Goal: Task Accomplishment & Management: Manage account settings

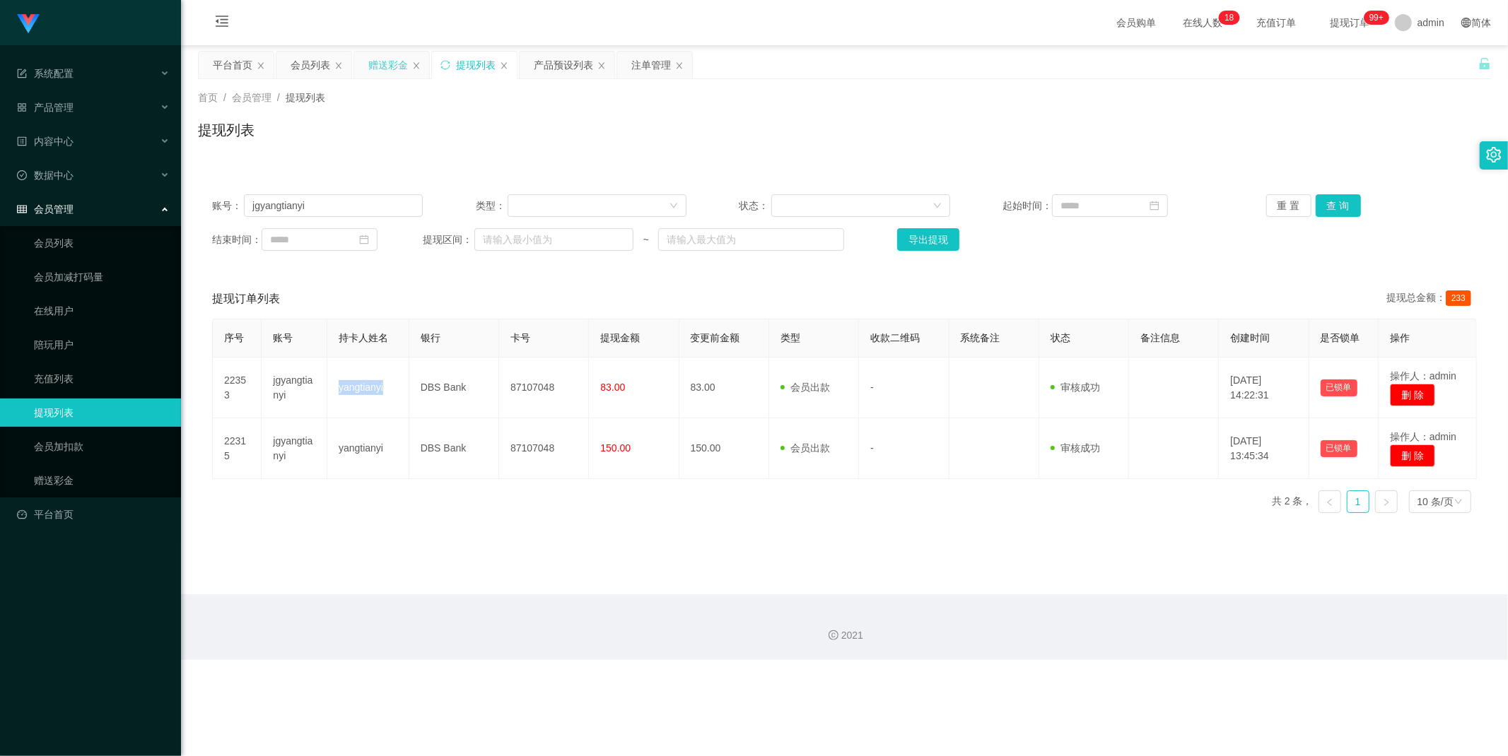
click at [392, 62] on div "赠送彩金" at bounding box center [388, 65] width 40 height 27
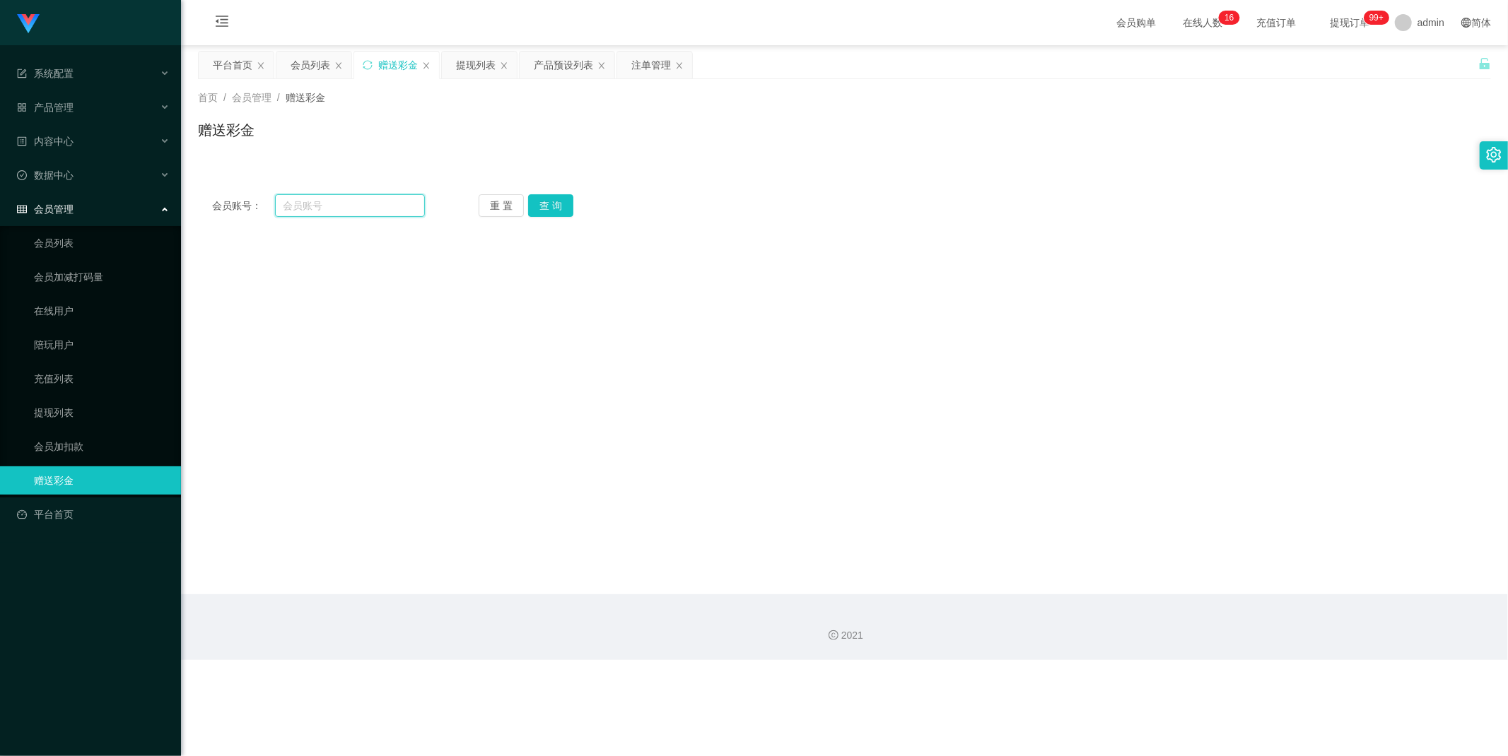
click at [358, 206] on input "text" at bounding box center [350, 205] width 151 height 23
paste input "Zane123"
type input "Zane123"
click at [556, 216] on button "查 询" at bounding box center [550, 205] width 45 height 23
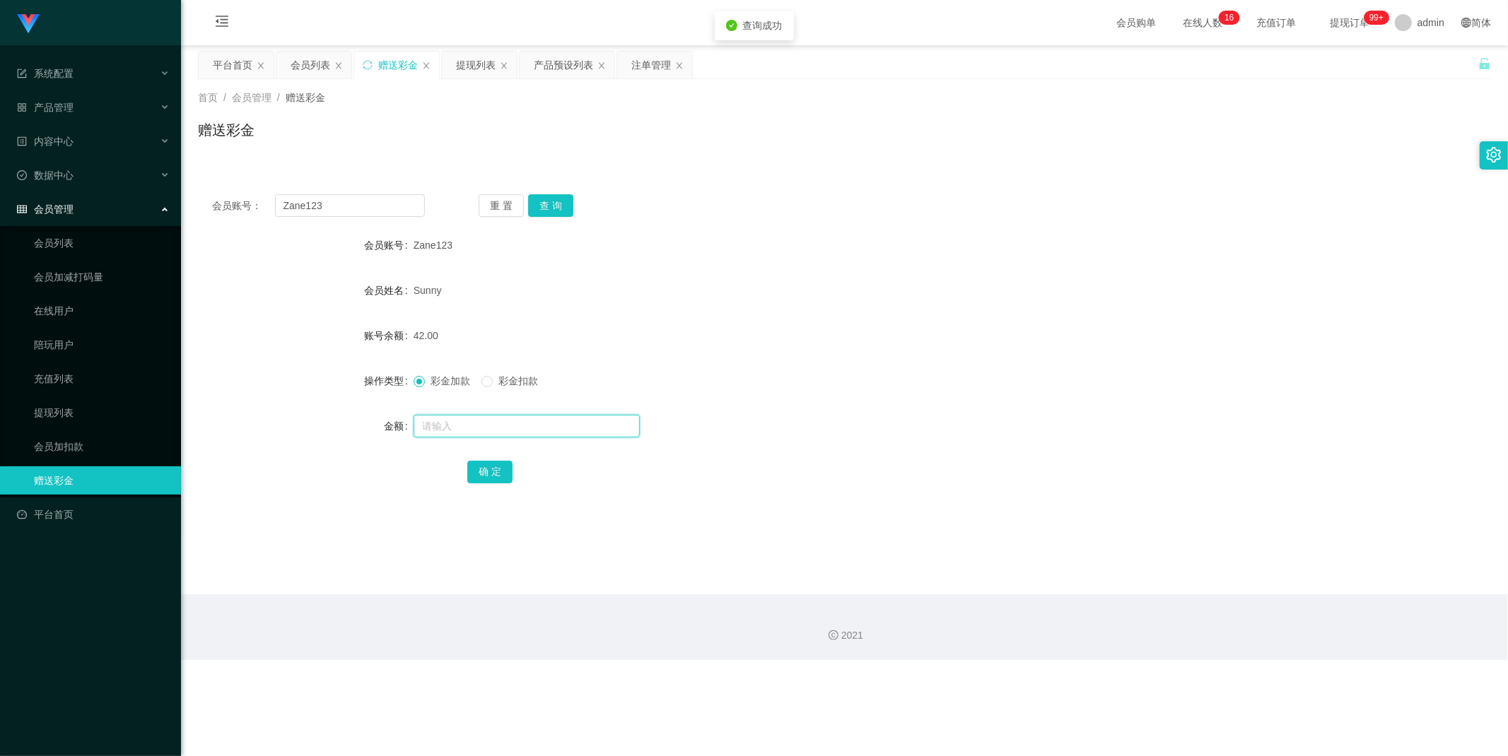
click at [463, 426] on input "text" at bounding box center [527, 426] width 226 height 23
type input "1000"
click at [489, 471] on button "确 定" at bounding box center [489, 472] width 45 height 23
click at [315, 66] on div "会员列表" at bounding box center [311, 65] width 40 height 27
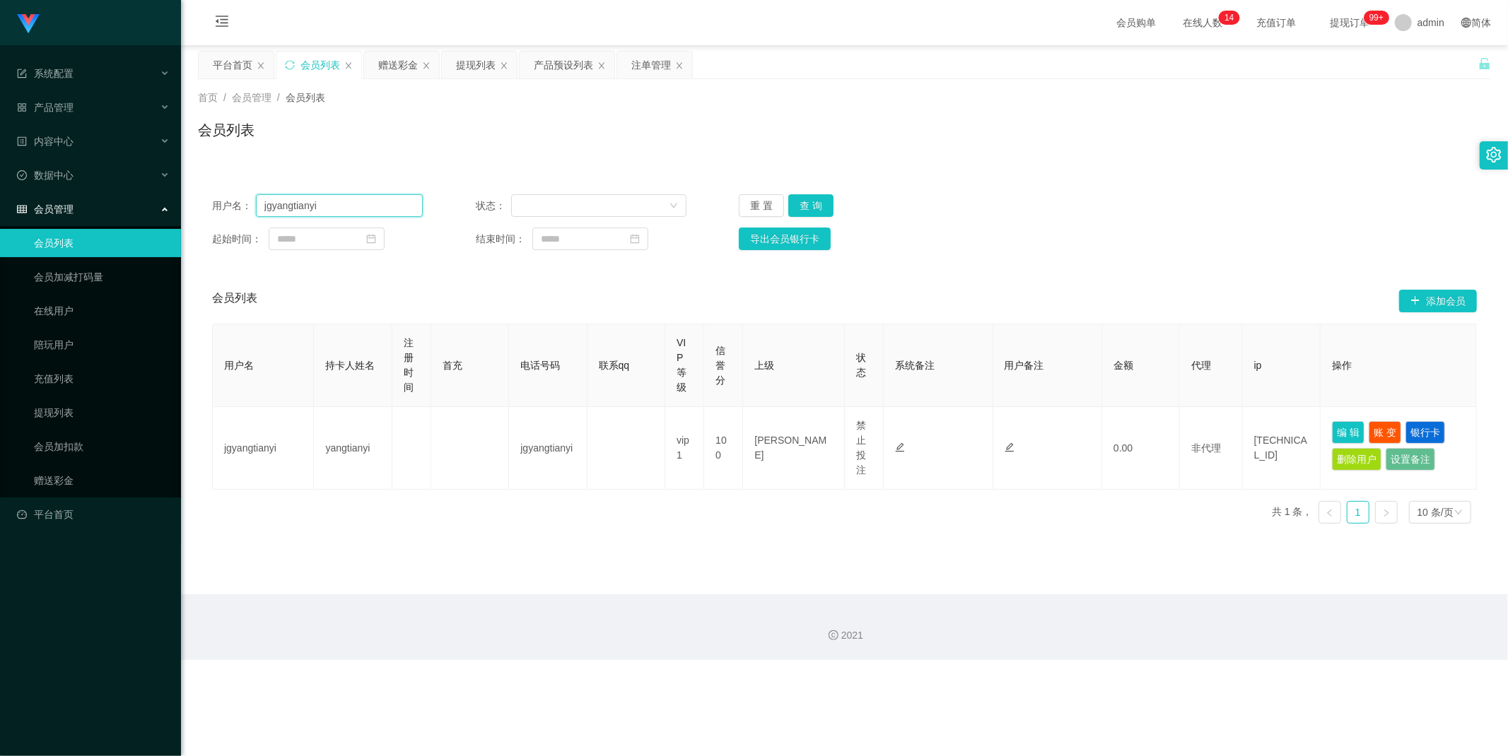
click at [349, 208] on input "jgyangtianyi" at bounding box center [339, 205] width 167 height 23
paste input "Zane123"
type input "Zane123"
click at [809, 201] on button "查 询" at bounding box center [810, 205] width 45 height 23
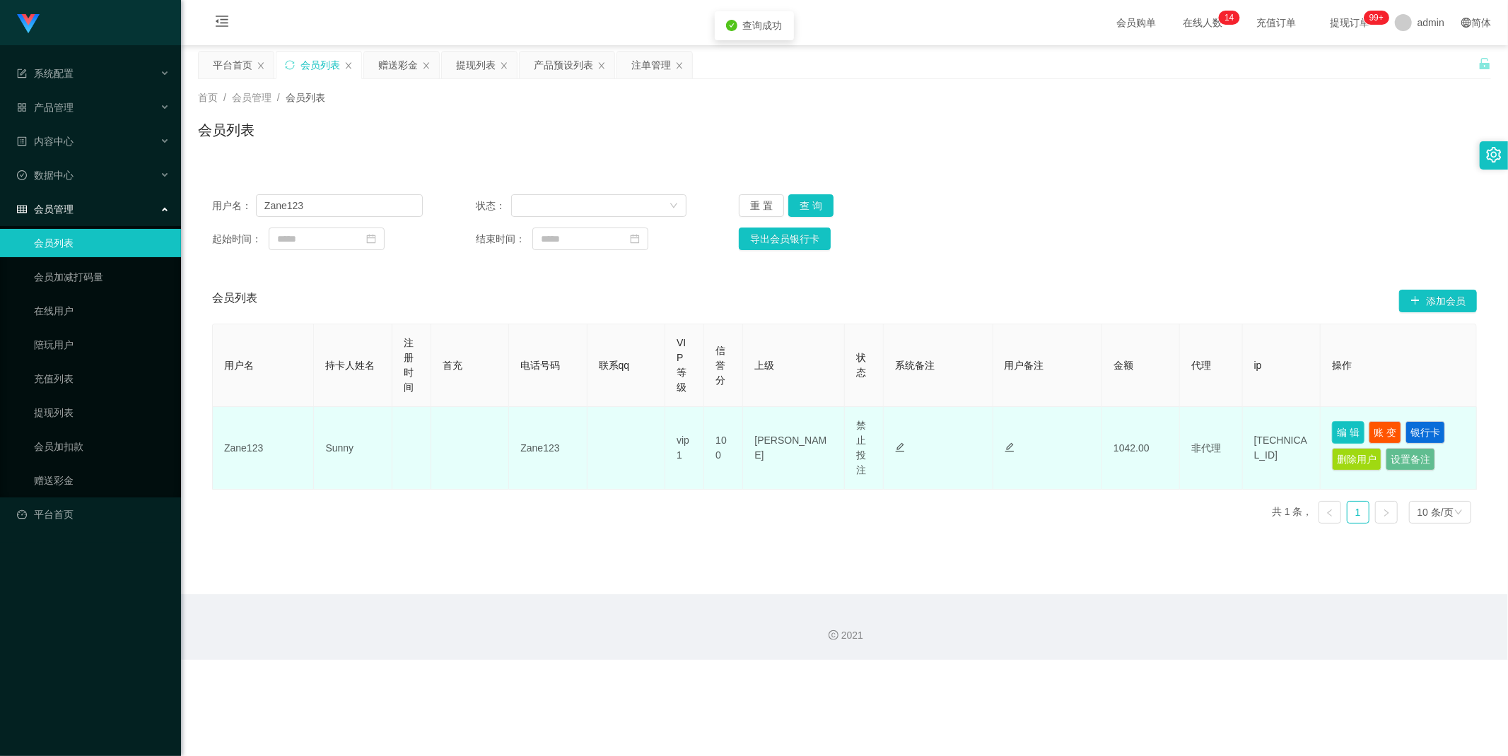
click at [1345, 427] on button "编 辑" at bounding box center [1348, 432] width 33 height 23
type input "Zane123"
type input "Sunny"
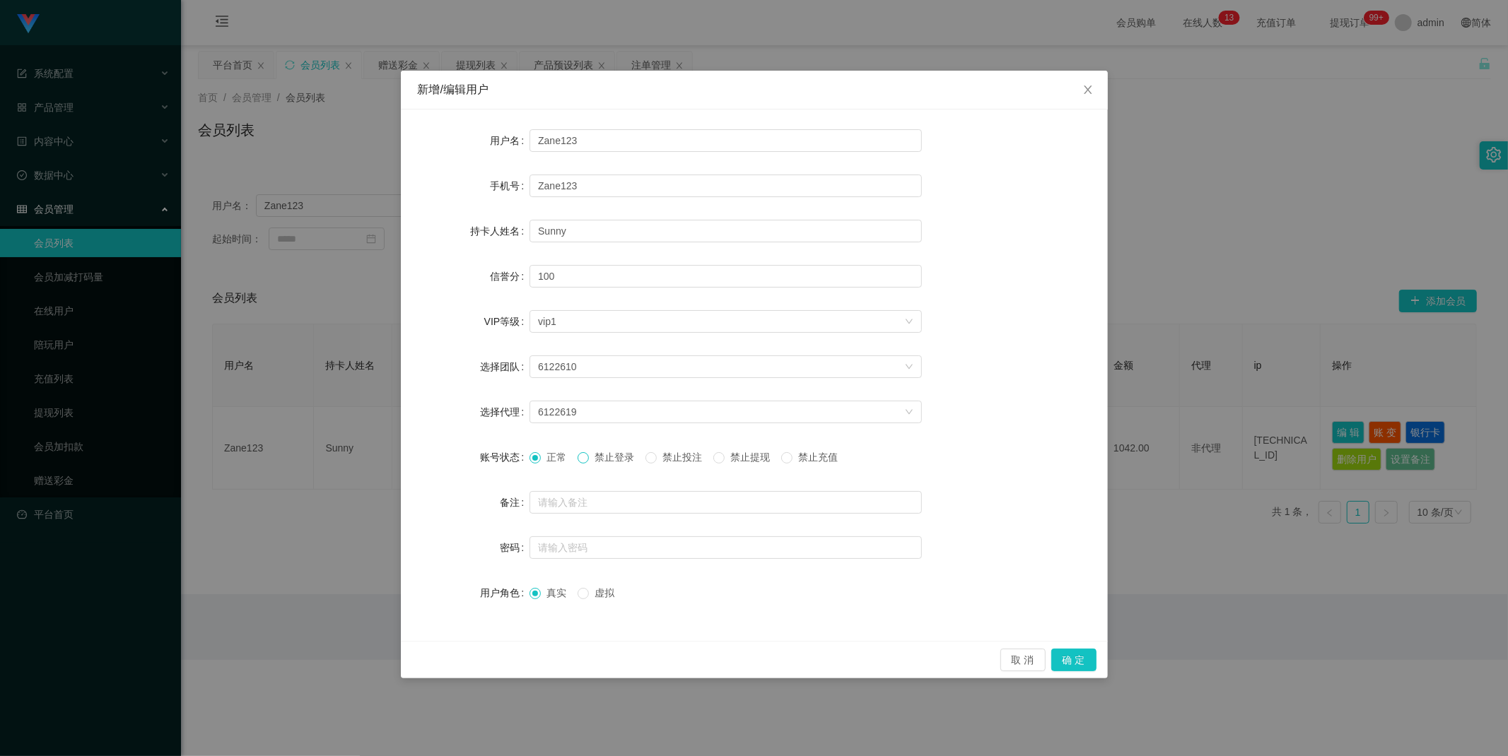
click at [589, 457] on span at bounding box center [583, 457] width 11 height 11
click at [1085, 665] on button "确 定" at bounding box center [1073, 660] width 45 height 23
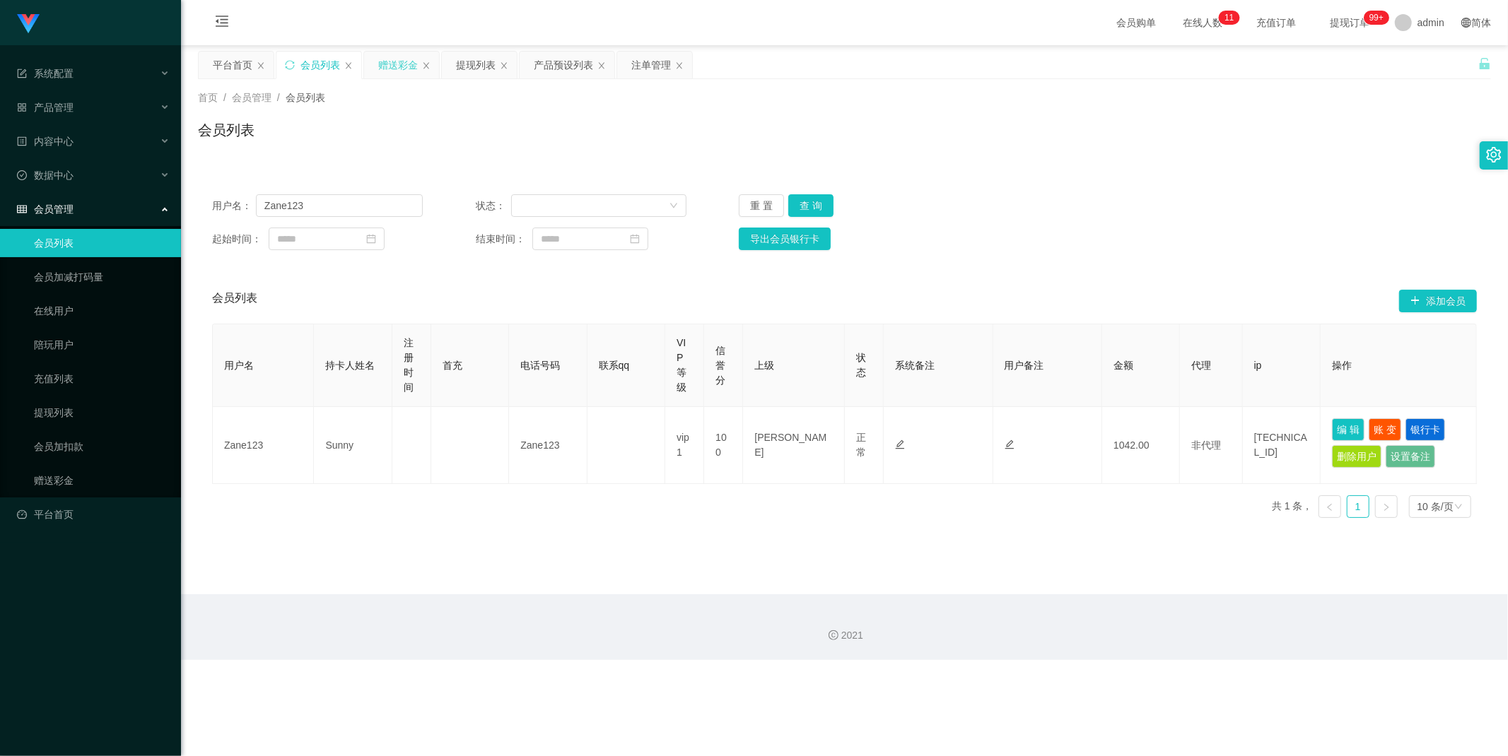
click at [383, 66] on div "赠送彩金" at bounding box center [398, 65] width 40 height 27
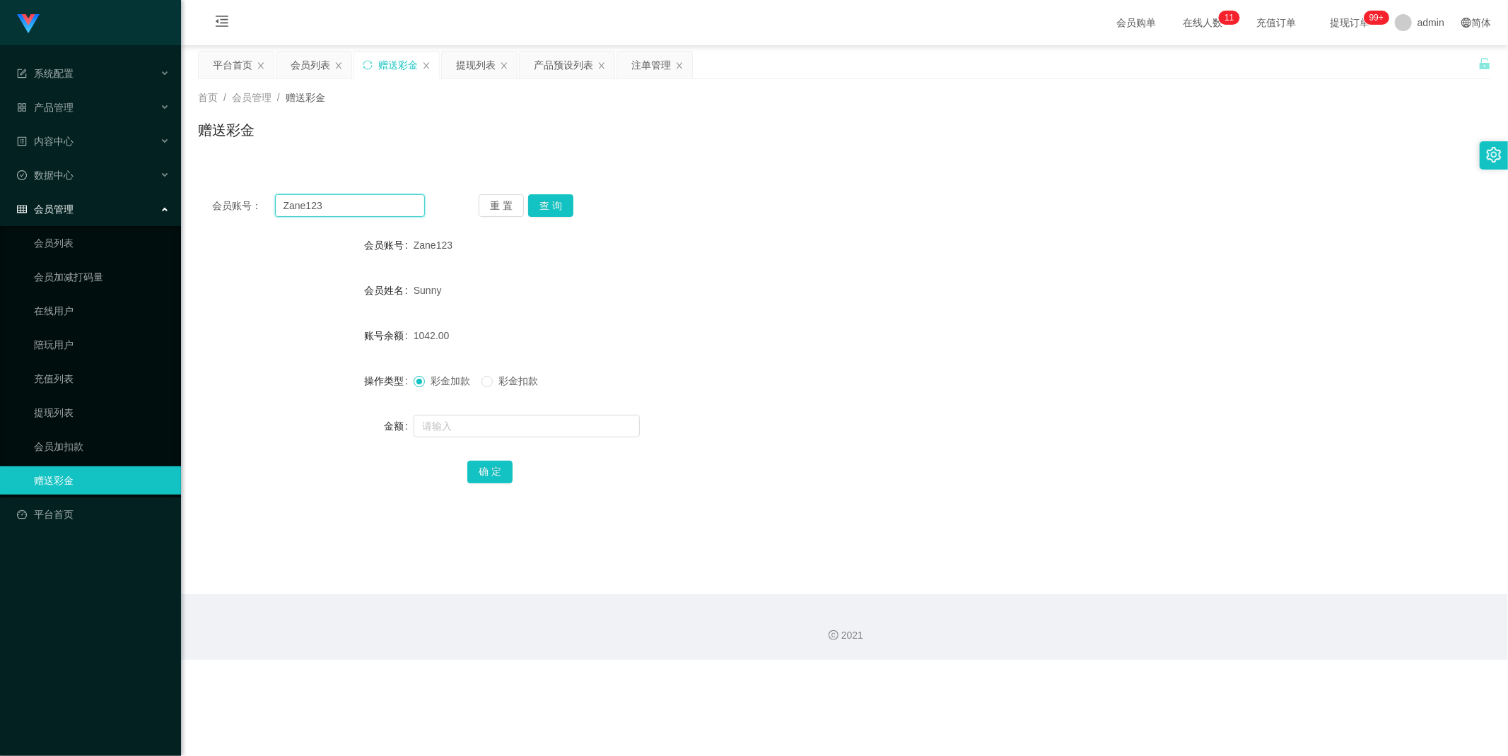
click at [346, 203] on input "Zane123" at bounding box center [350, 205] width 151 height 23
paste input "jgyangtianyi"
type input "jgyangtianyi"
click at [556, 201] on button "查 询" at bounding box center [550, 205] width 45 height 23
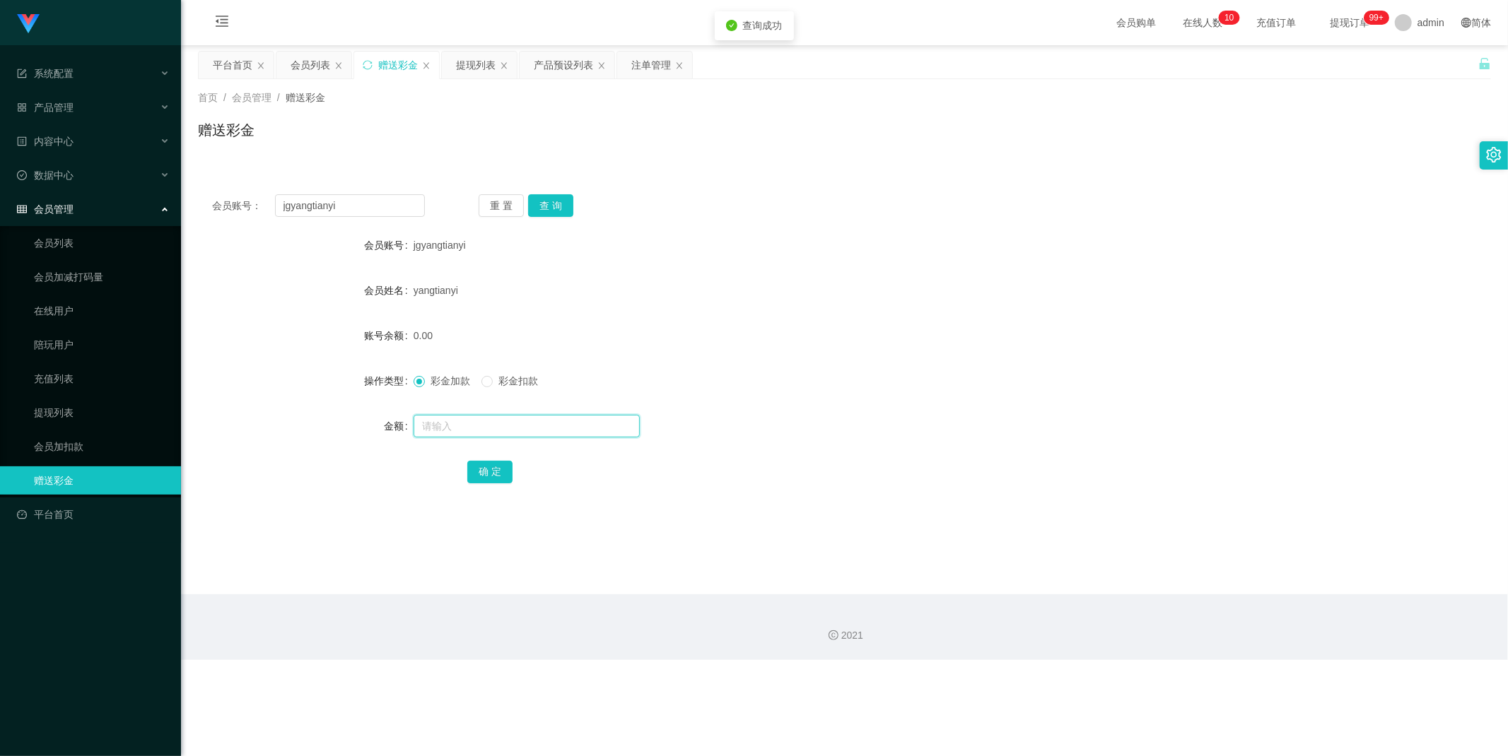
click at [448, 425] on input "text" at bounding box center [527, 426] width 226 height 23
type input "40"
click at [492, 469] on button "确 定" at bounding box center [489, 472] width 45 height 23
click at [363, 204] on input "jgyangtianyi" at bounding box center [350, 205] width 151 height 23
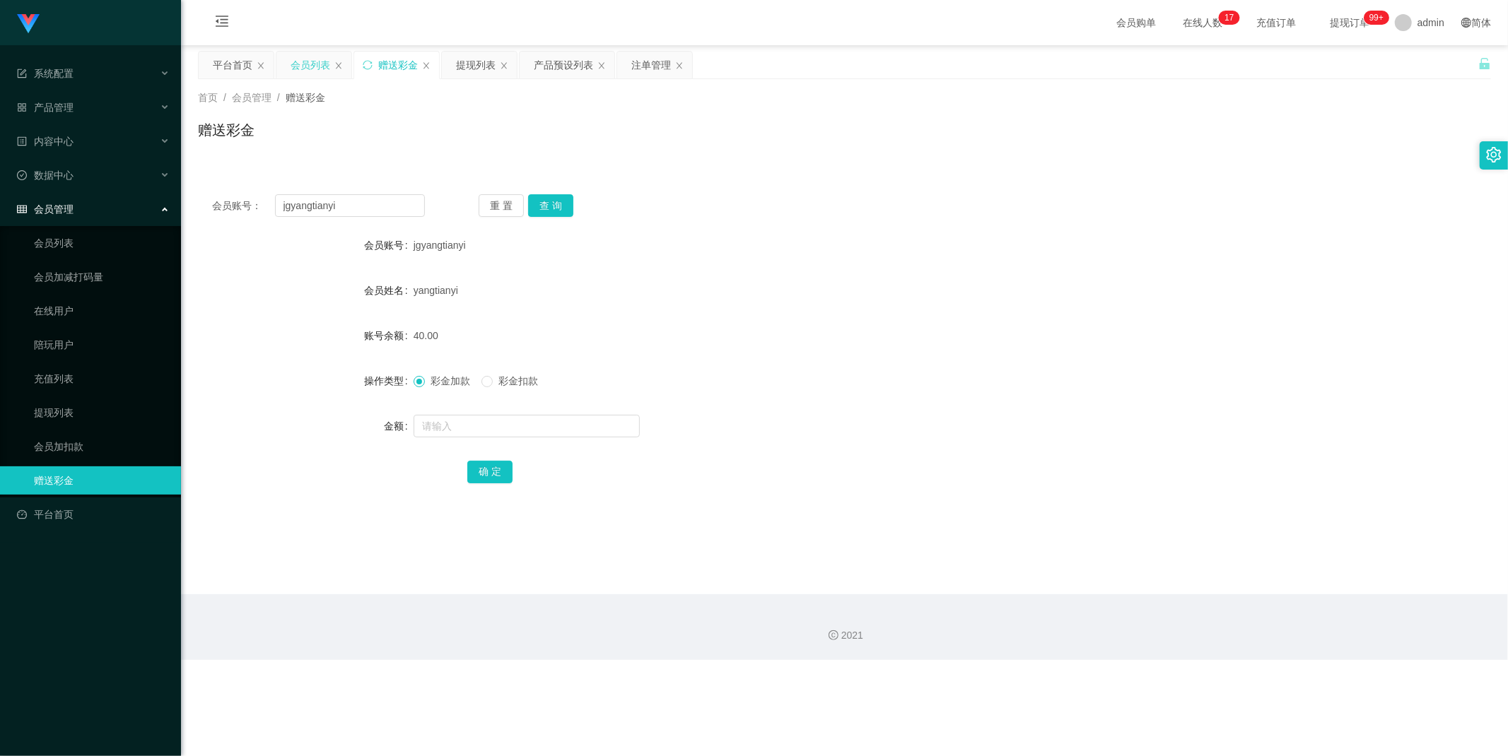
click at [315, 62] on div "会员列表" at bounding box center [311, 65] width 40 height 27
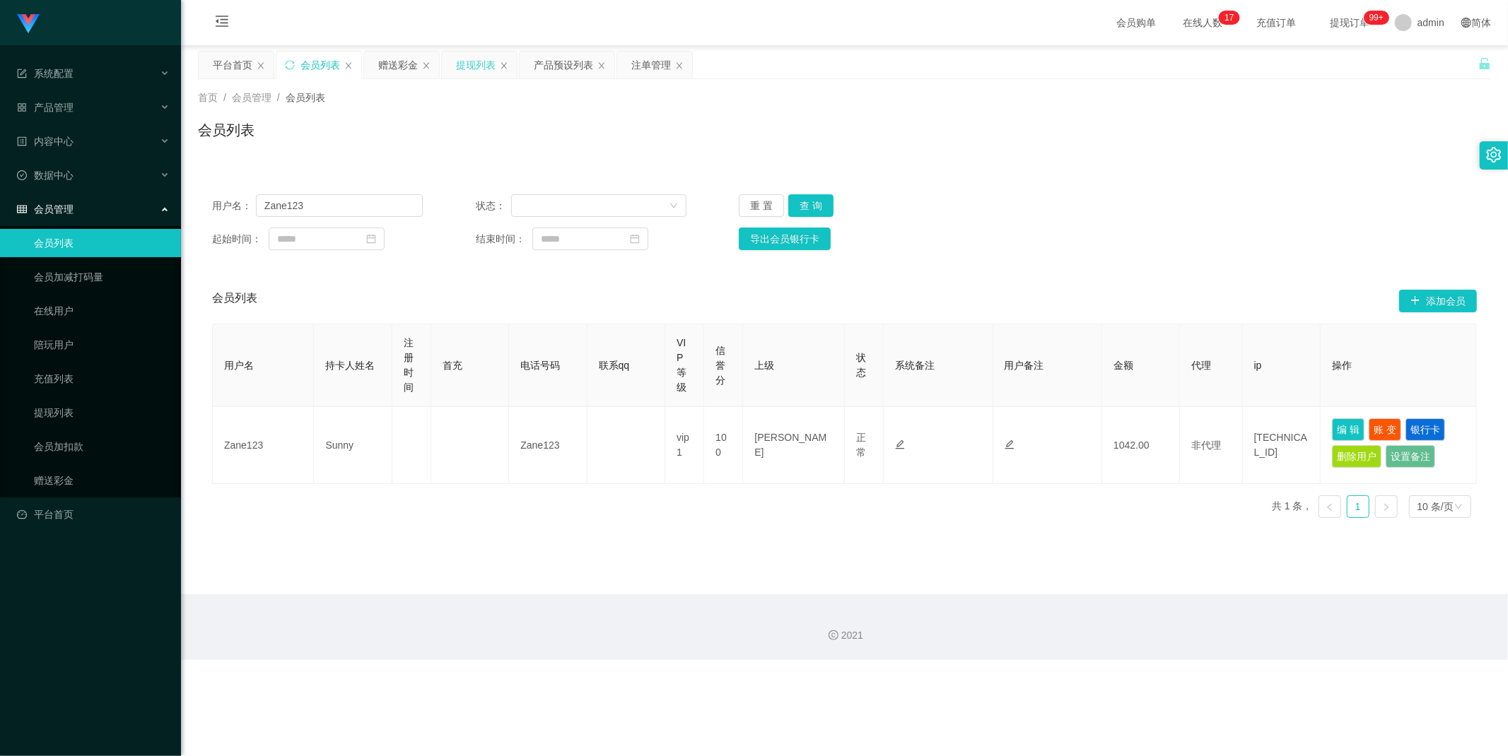
click at [472, 66] on div "提现列表" at bounding box center [476, 65] width 40 height 27
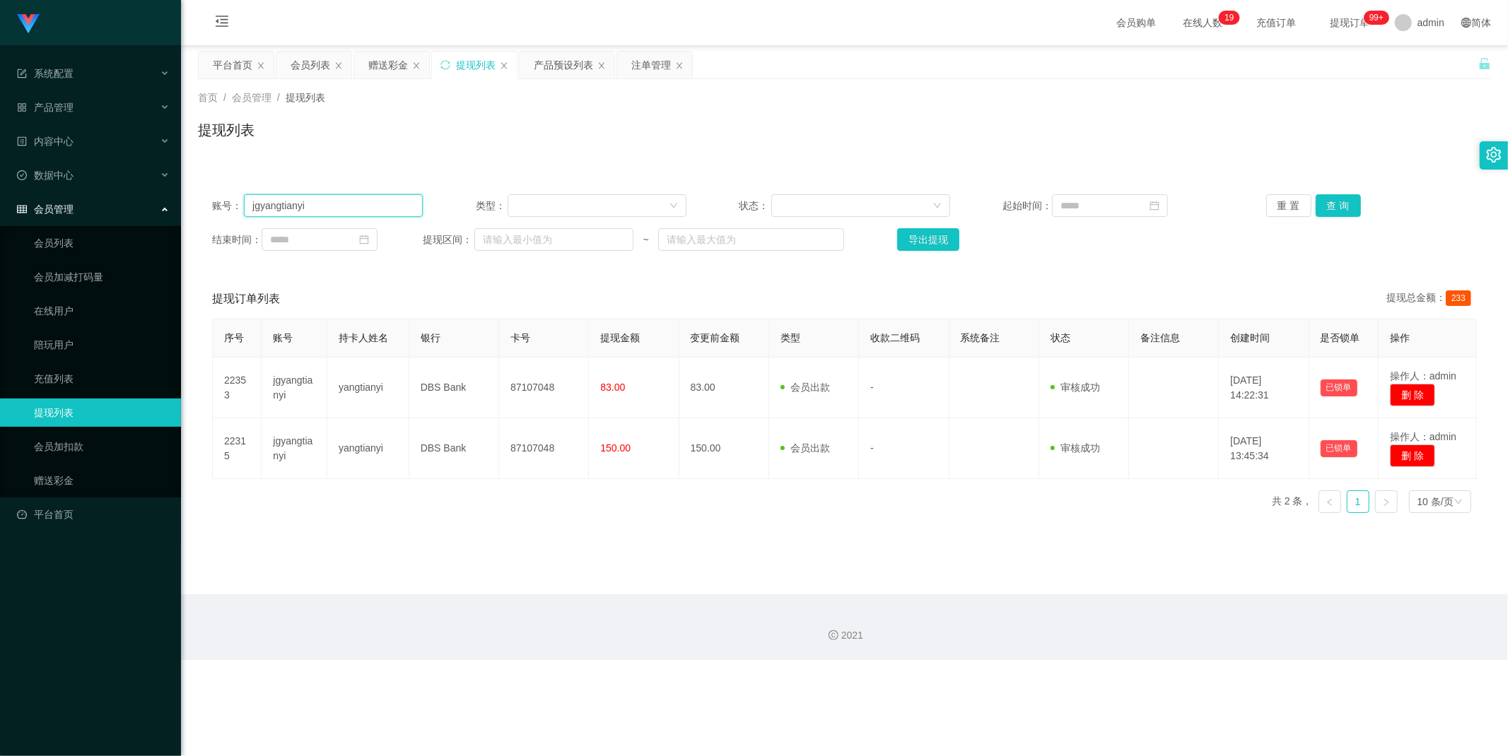
click at [363, 208] on input "jgyangtianyi" at bounding box center [333, 205] width 179 height 23
click at [1330, 201] on button "查 询" at bounding box center [1338, 205] width 45 height 23
drag, startPoint x: 379, startPoint y: 62, endPoint x: 378, endPoint y: 76, distance: 14.9
click at [379, 62] on div "赠送彩金" at bounding box center [388, 65] width 40 height 27
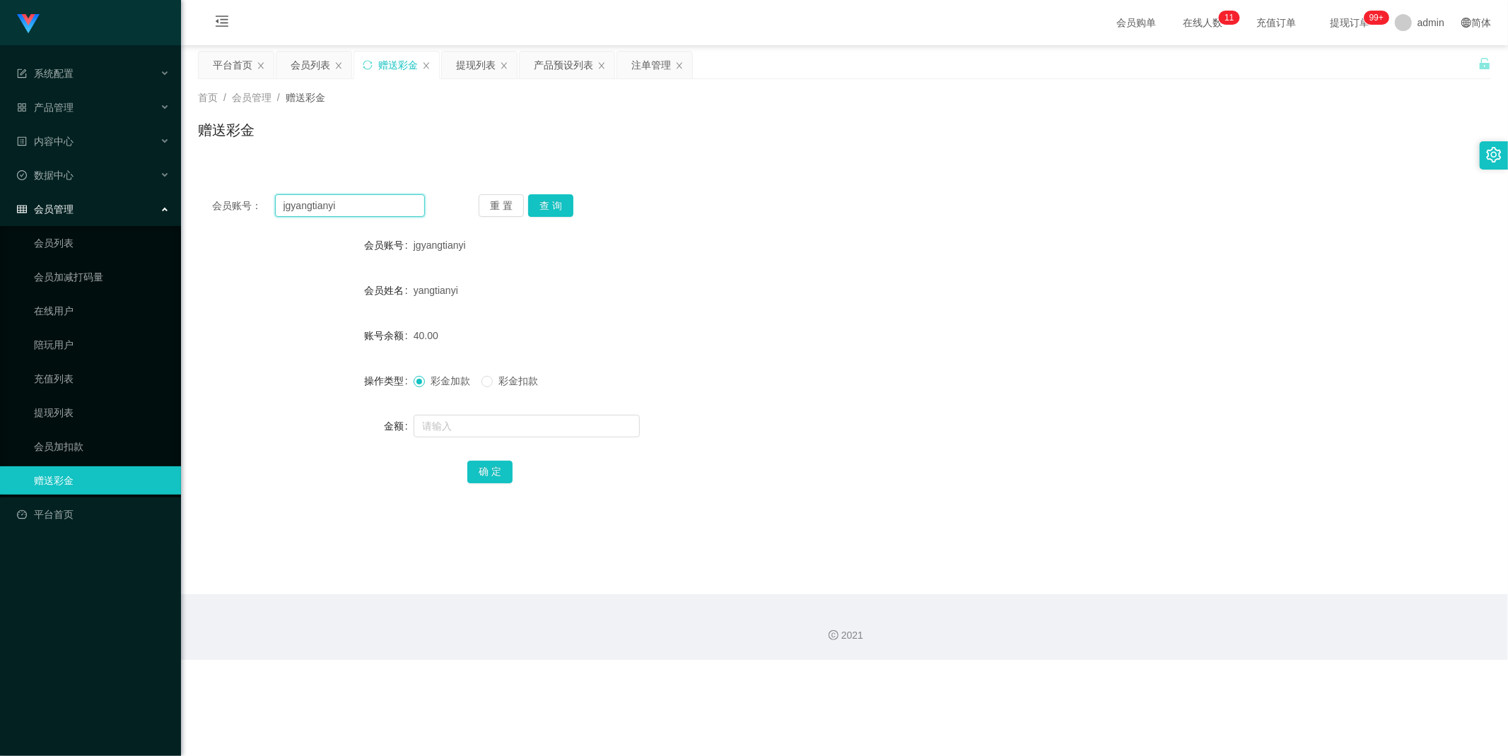
click at [380, 203] on input "jgyangtianyi" at bounding box center [350, 205] width 151 height 23
paste input "Zane123"
type input "Zane123"
click at [556, 199] on button "查 询" at bounding box center [550, 205] width 45 height 23
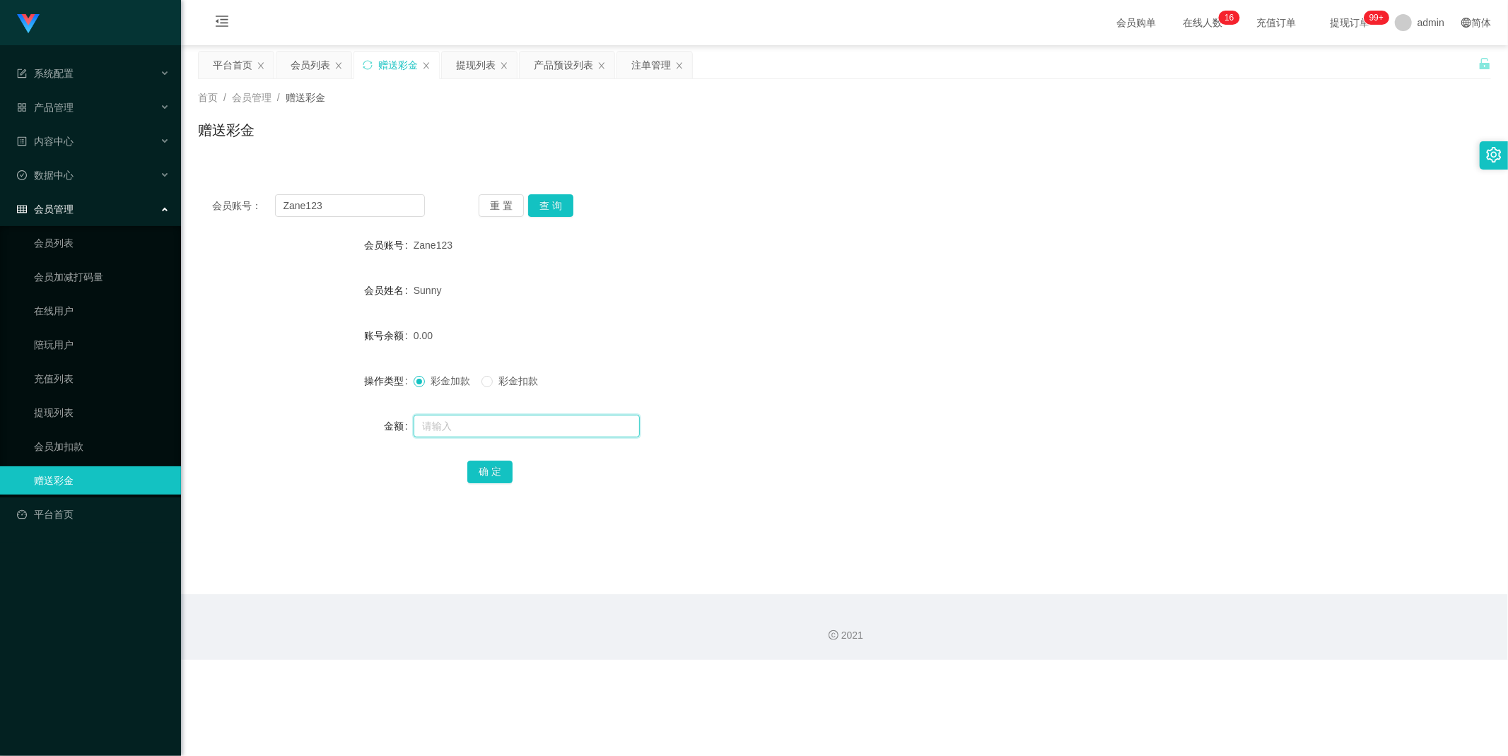
click at [451, 423] on input "text" at bounding box center [527, 426] width 226 height 23
type input "40"
click at [492, 472] on button "确 定" at bounding box center [489, 472] width 45 height 23
click at [470, 59] on div "提现列表" at bounding box center [476, 65] width 40 height 27
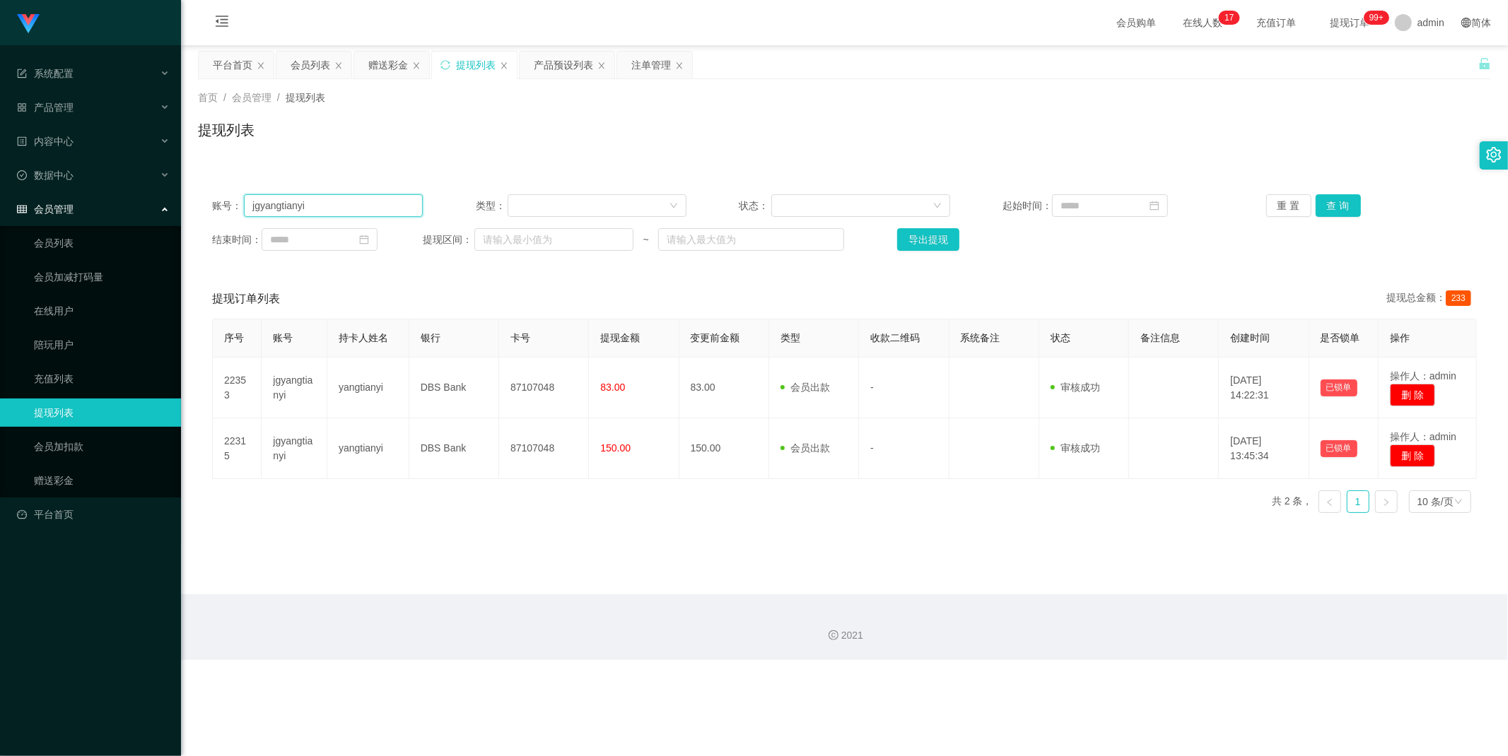
click at [353, 211] on input "jgyangtianyi" at bounding box center [333, 205] width 179 height 23
click at [356, 210] on input "jgyangtianyi" at bounding box center [333, 205] width 179 height 23
click at [356, 201] on input "jgyangtianyi" at bounding box center [333, 205] width 179 height 23
click at [353, 201] on input "jgyangtianyi" at bounding box center [333, 205] width 179 height 23
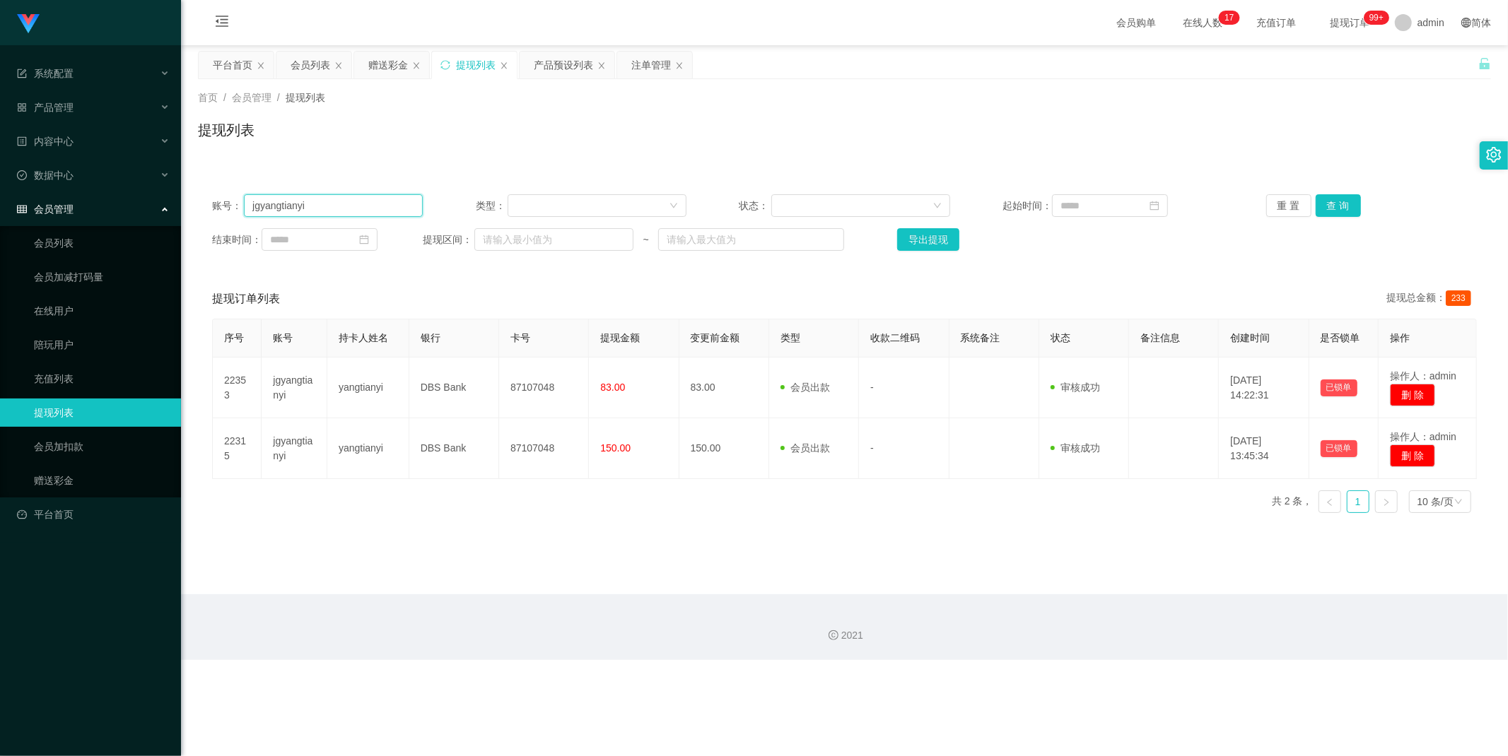
paste input "Zane123"
type input "Zane123"
click at [1338, 200] on button "查 询" at bounding box center [1338, 205] width 45 height 23
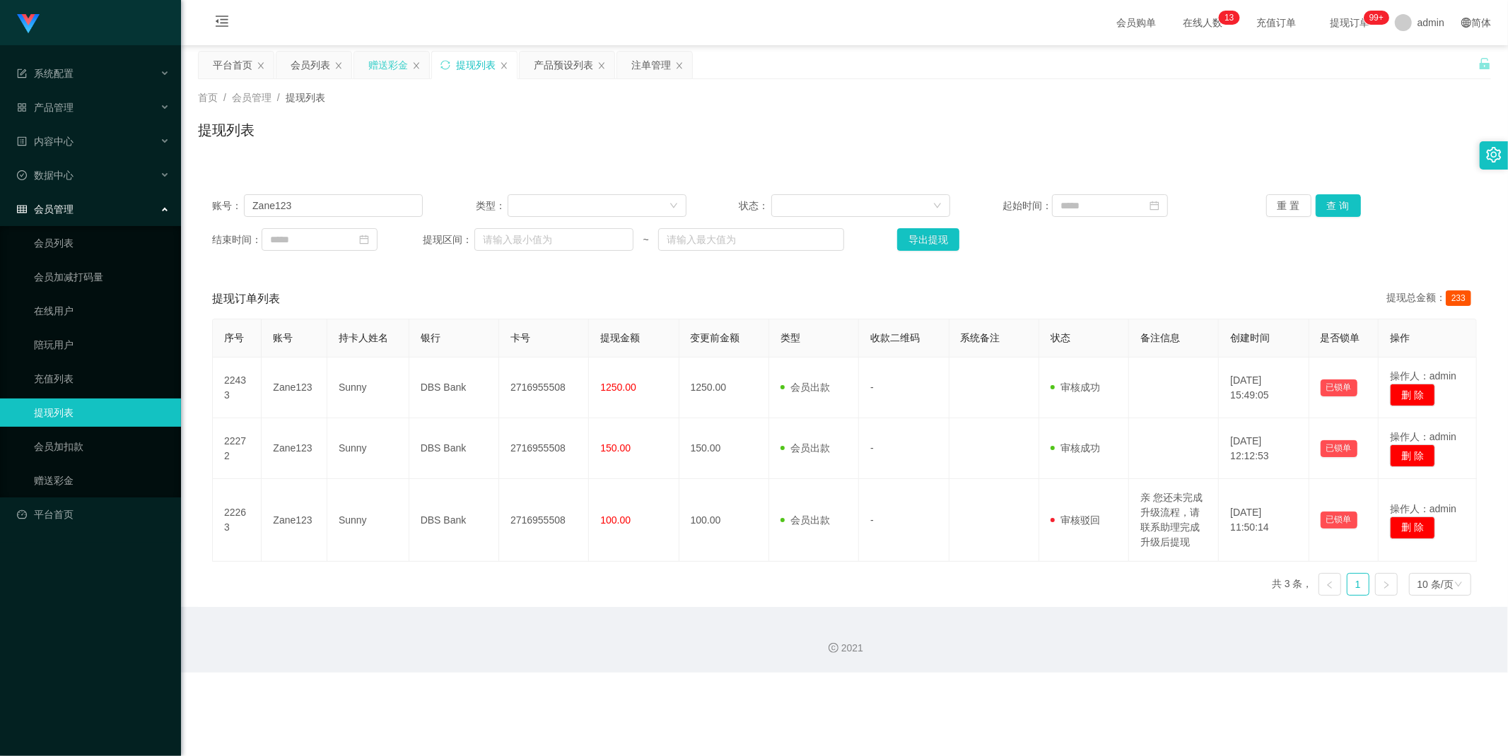
click at [389, 64] on div "赠送彩金" at bounding box center [388, 65] width 40 height 27
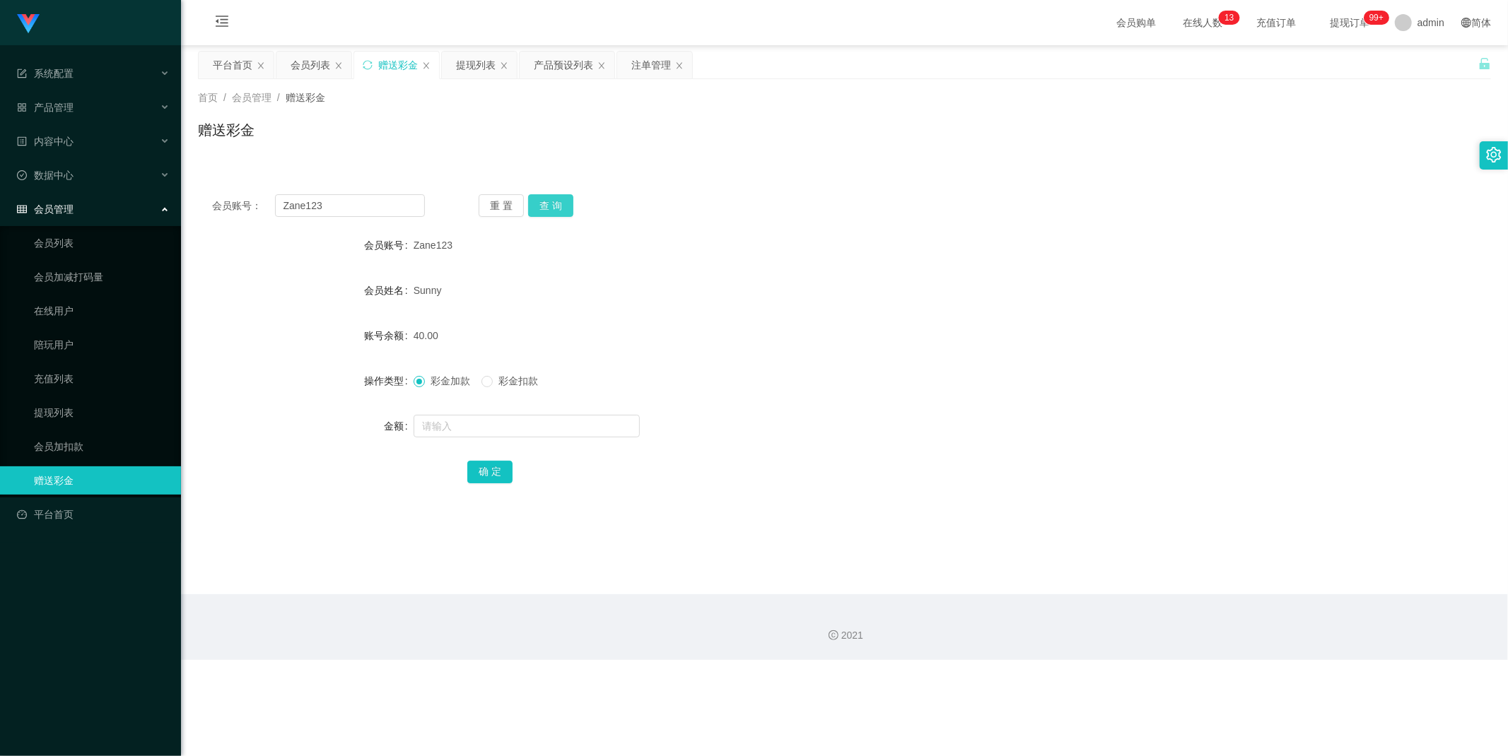
click at [556, 206] on button "查 询" at bounding box center [550, 205] width 45 height 23
click at [556, 207] on button "查 询" at bounding box center [550, 205] width 45 height 23
click at [312, 58] on div "会员列表" at bounding box center [311, 65] width 40 height 27
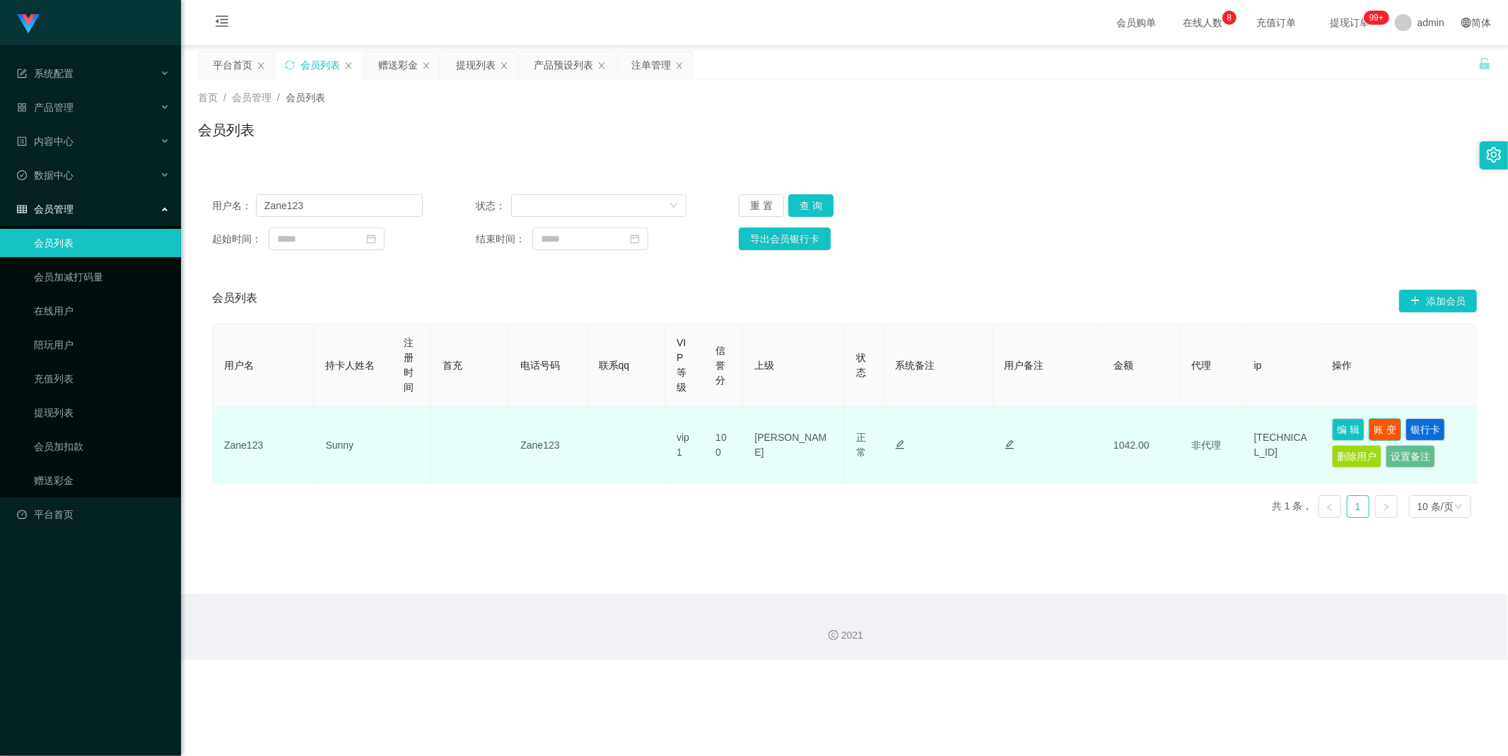
click at [1384, 428] on button "账 变" at bounding box center [1385, 430] width 33 height 23
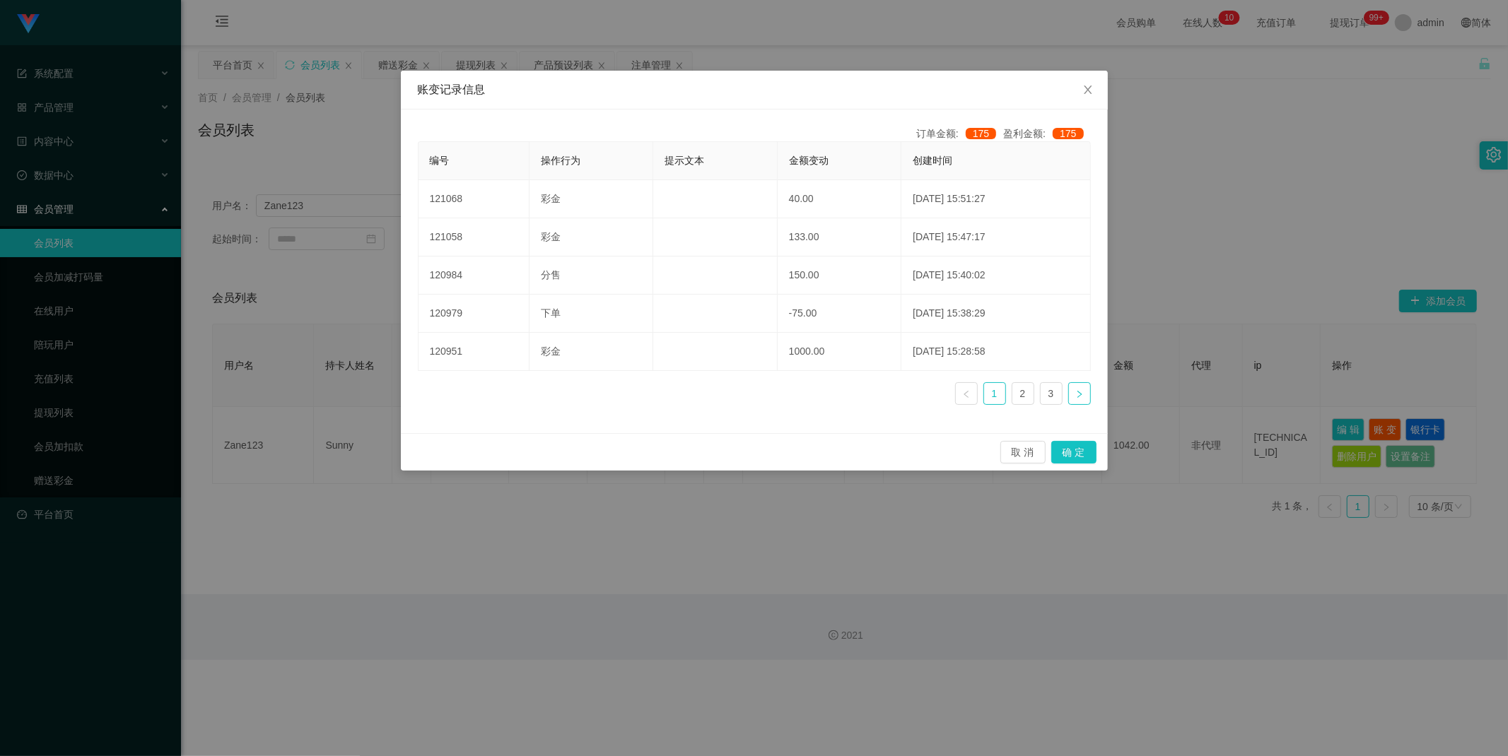
click at [1078, 392] on icon "图标: right" at bounding box center [1079, 393] width 4 height 7
click at [1075, 398] on icon "图标: right" at bounding box center [1079, 394] width 8 height 8
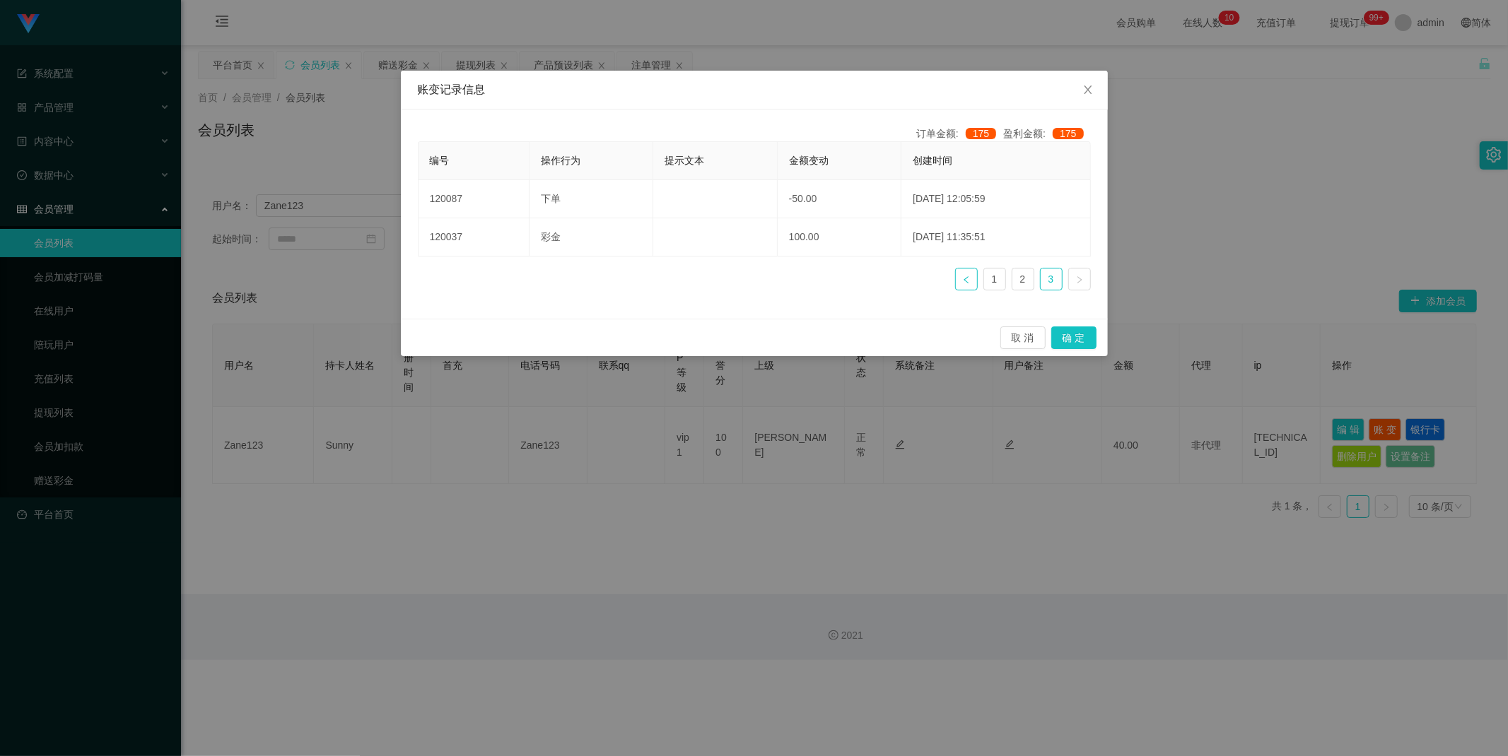
click at [959, 276] on link at bounding box center [966, 279] width 23 height 23
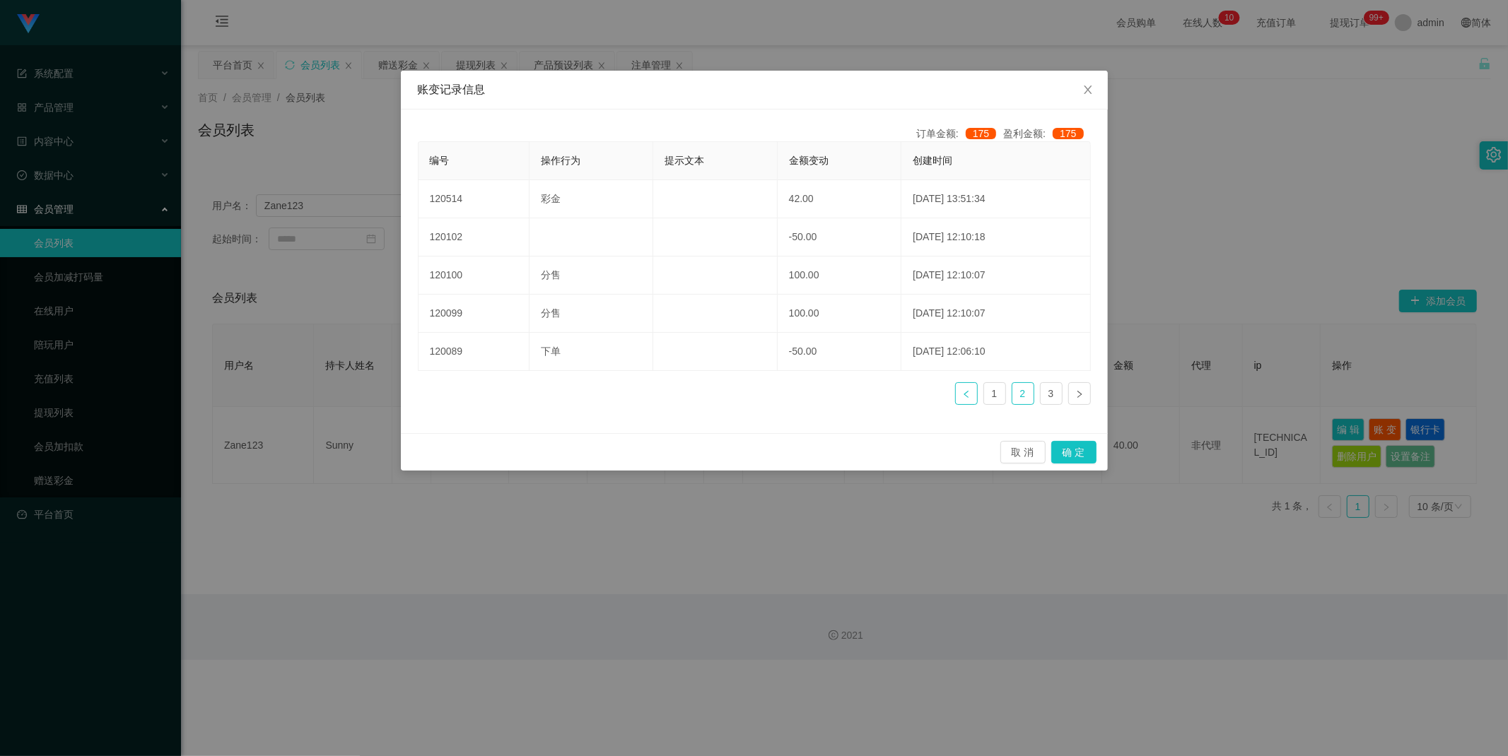
click at [965, 394] on icon "图标: left" at bounding box center [966, 394] width 8 height 8
click at [1090, 92] on icon "图标: close" at bounding box center [1087, 89] width 11 height 11
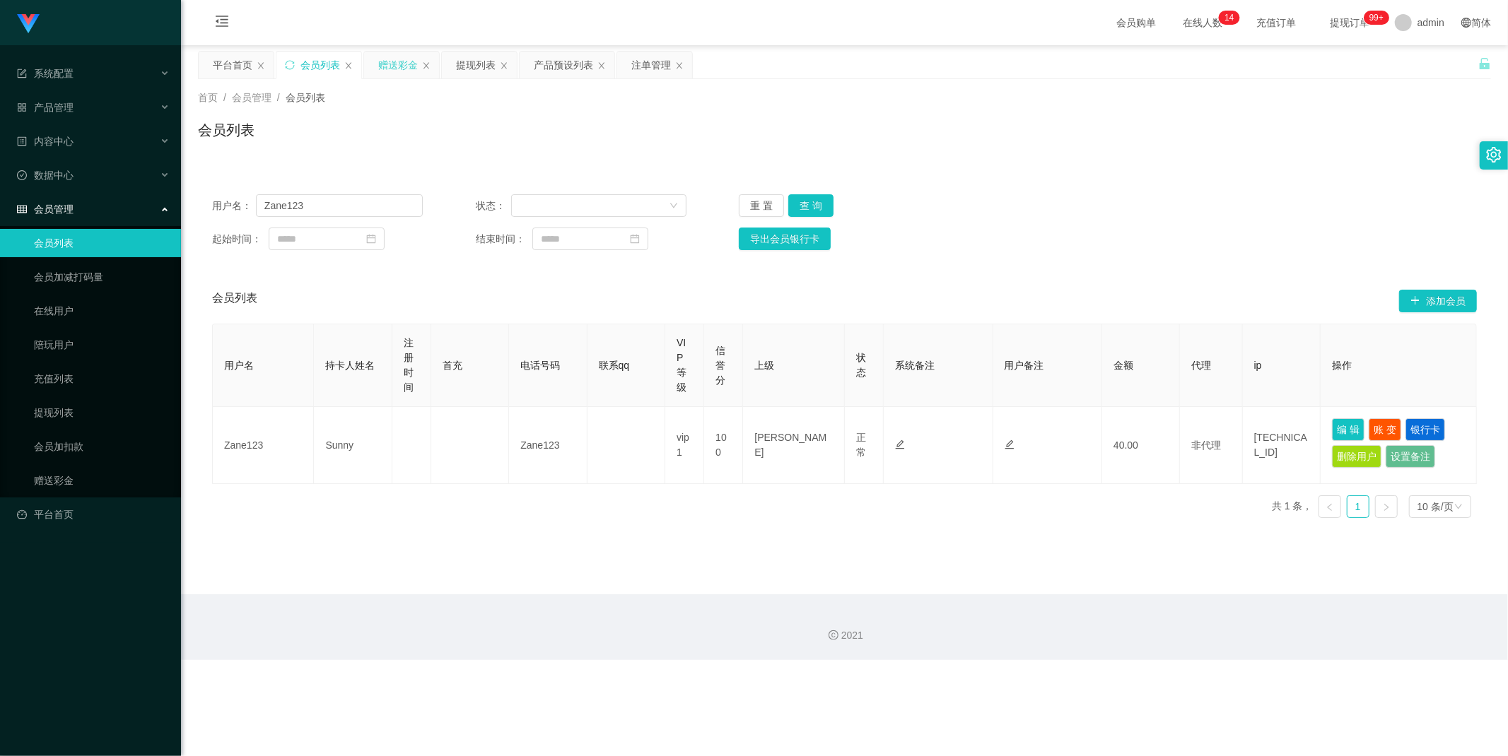
click at [398, 62] on div "赠送彩金" at bounding box center [398, 65] width 40 height 27
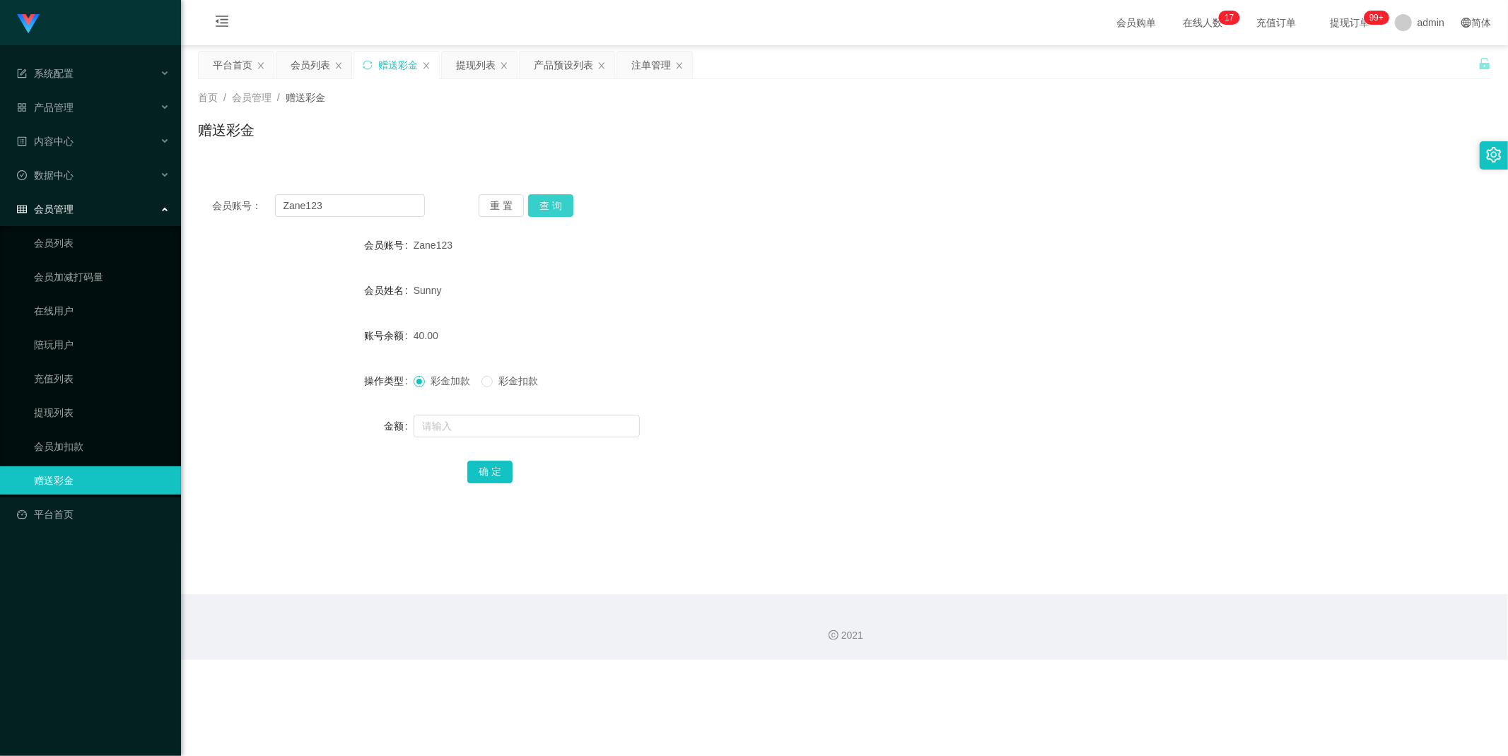
click at [553, 204] on button "查 询" at bounding box center [550, 205] width 45 height 23
click at [493, 435] on input "text" at bounding box center [527, 426] width 226 height 23
type input "42"
click at [495, 477] on button "确 定" at bounding box center [489, 472] width 45 height 23
drag, startPoint x: 563, startPoint y: 293, endPoint x: 564, endPoint y: 286, distance: 7.2
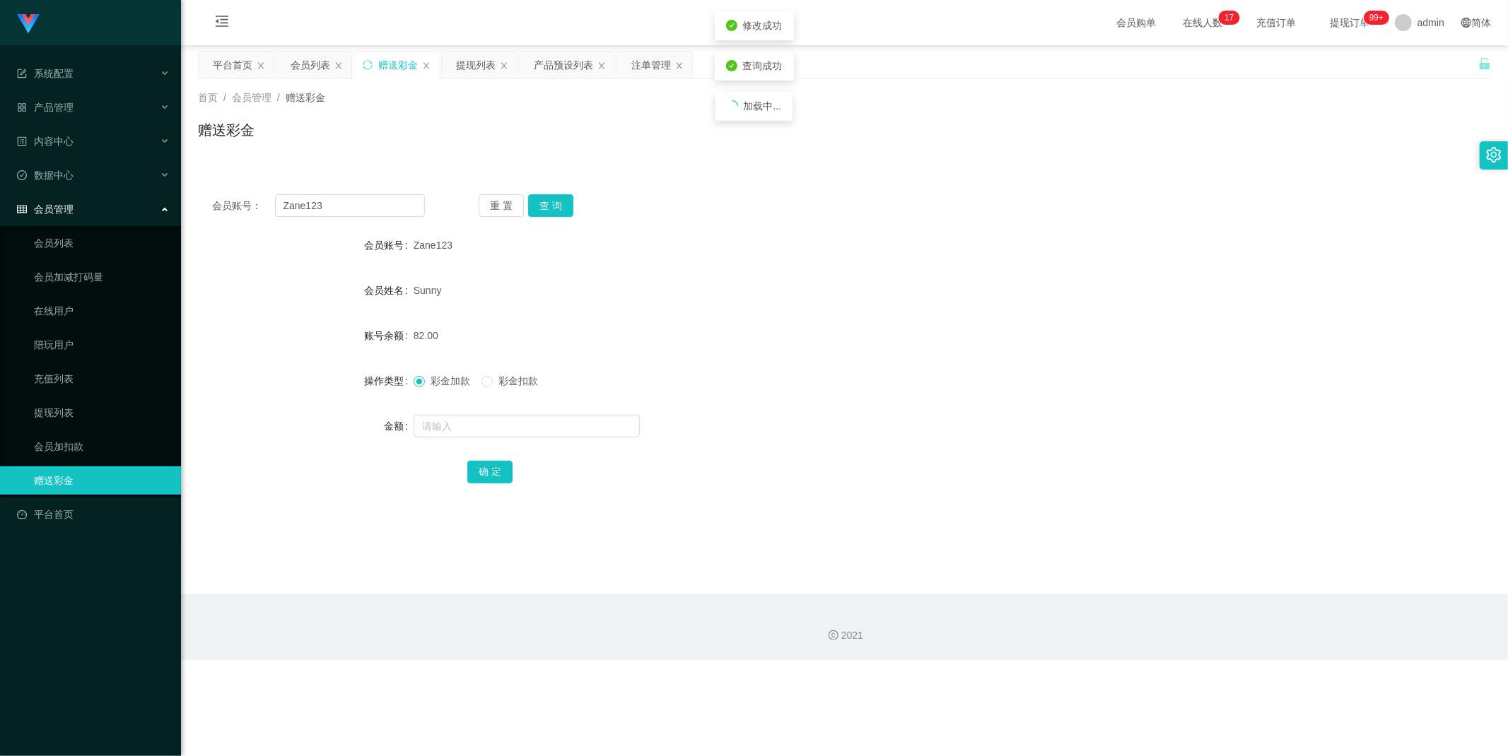
click at [563, 292] on div "Sunny" at bounding box center [791, 290] width 754 height 28
click at [474, 62] on div "提现列表" at bounding box center [476, 65] width 40 height 27
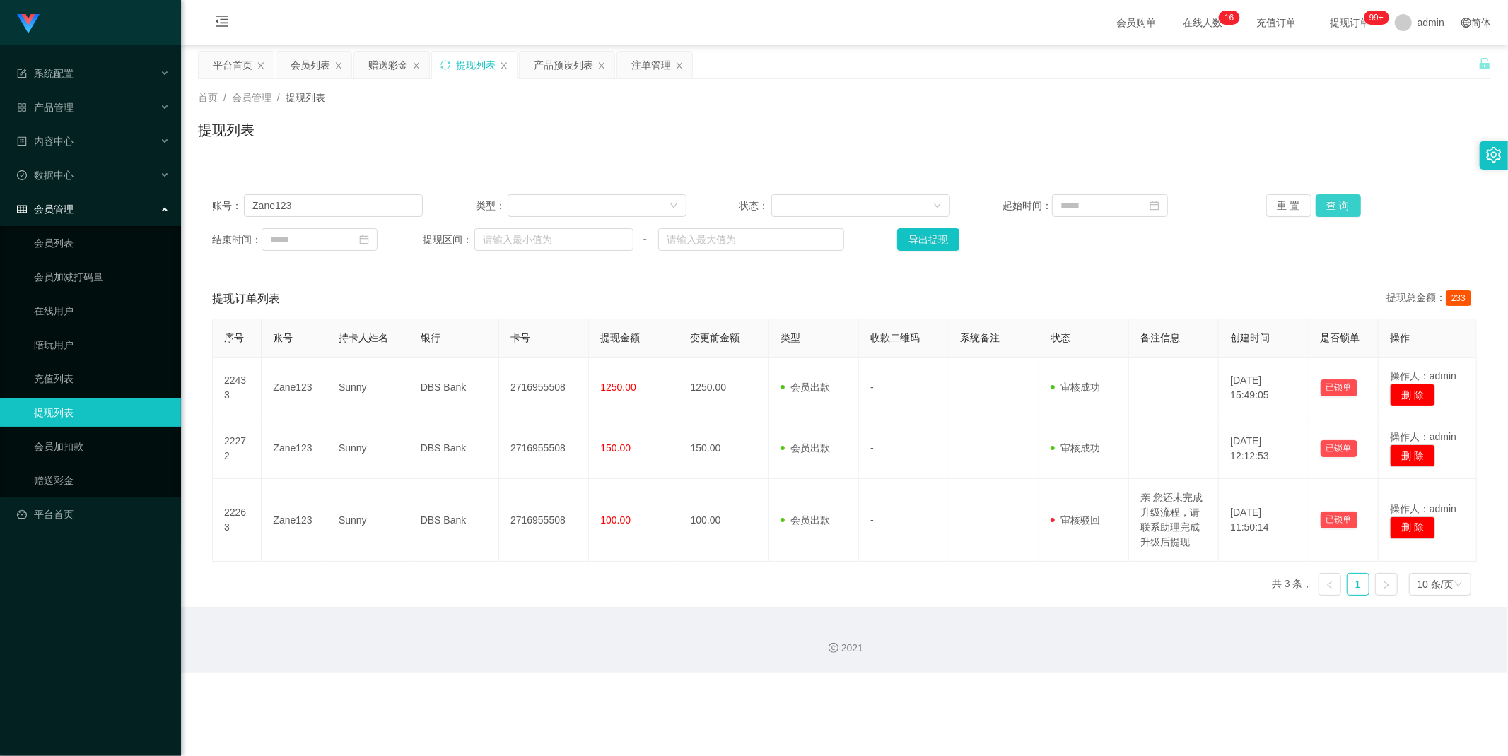
click at [1325, 205] on button "查 询" at bounding box center [1338, 205] width 45 height 23
click at [352, 199] on input "Zane123" at bounding box center [333, 205] width 179 height 23
click at [1347, 201] on button "查 询" at bounding box center [1338, 205] width 45 height 23
click at [318, 67] on div "会员列表" at bounding box center [311, 65] width 40 height 27
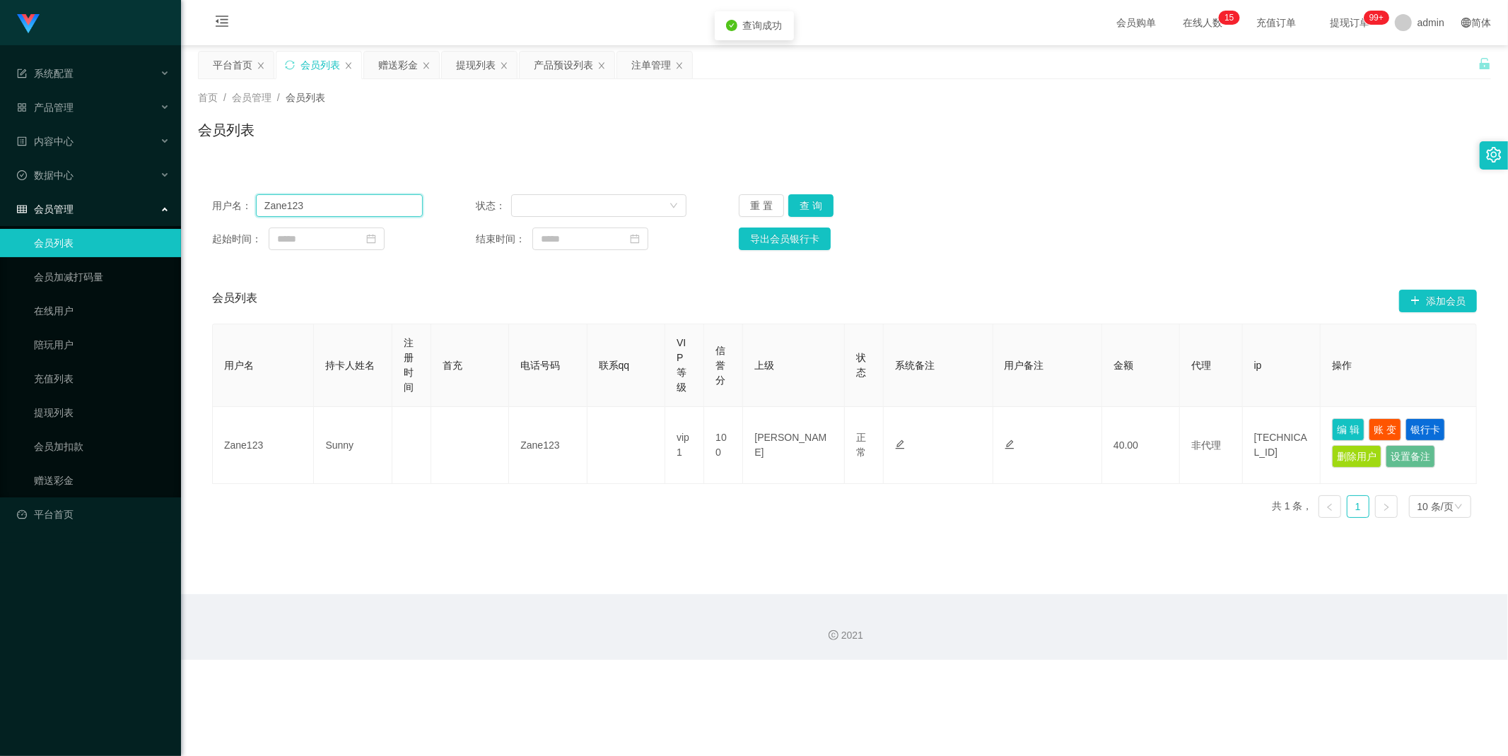
click at [371, 210] on input "Zane123" at bounding box center [339, 205] width 167 height 23
click at [813, 204] on button "查 询" at bounding box center [810, 205] width 45 height 23
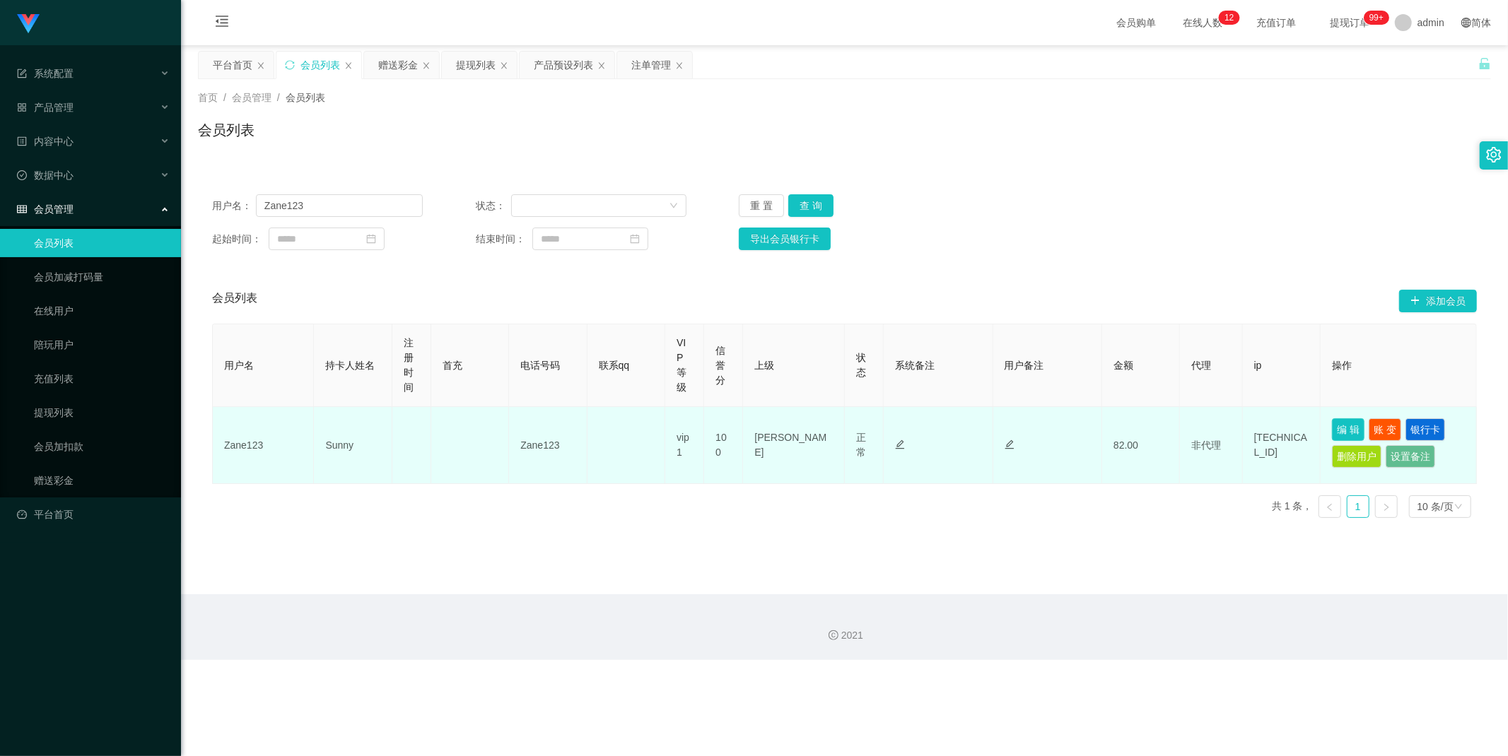
click at [1340, 430] on button "编 辑" at bounding box center [1348, 430] width 33 height 23
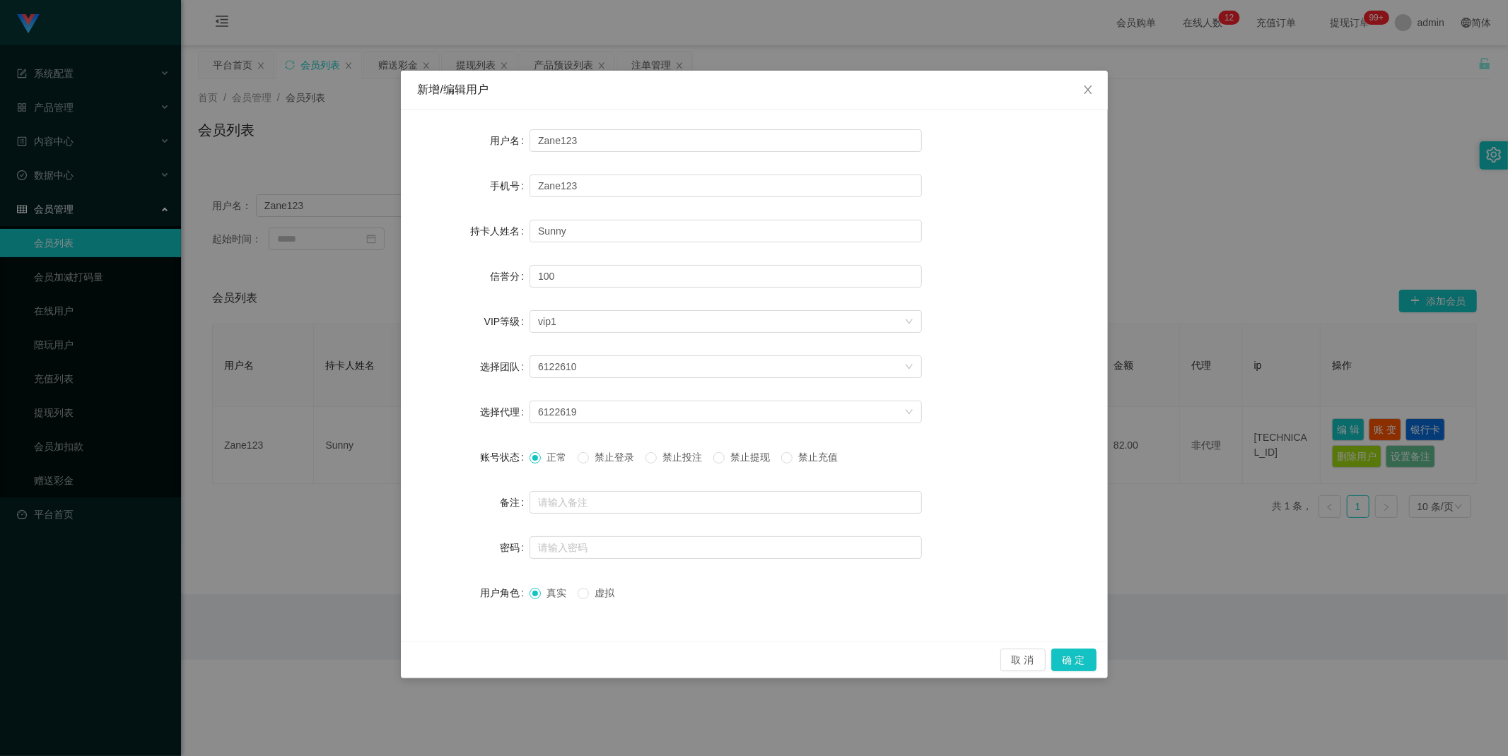
click at [667, 456] on span "禁止投注" at bounding box center [682, 457] width 51 height 11
click at [1085, 661] on button "确 定" at bounding box center [1073, 660] width 45 height 23
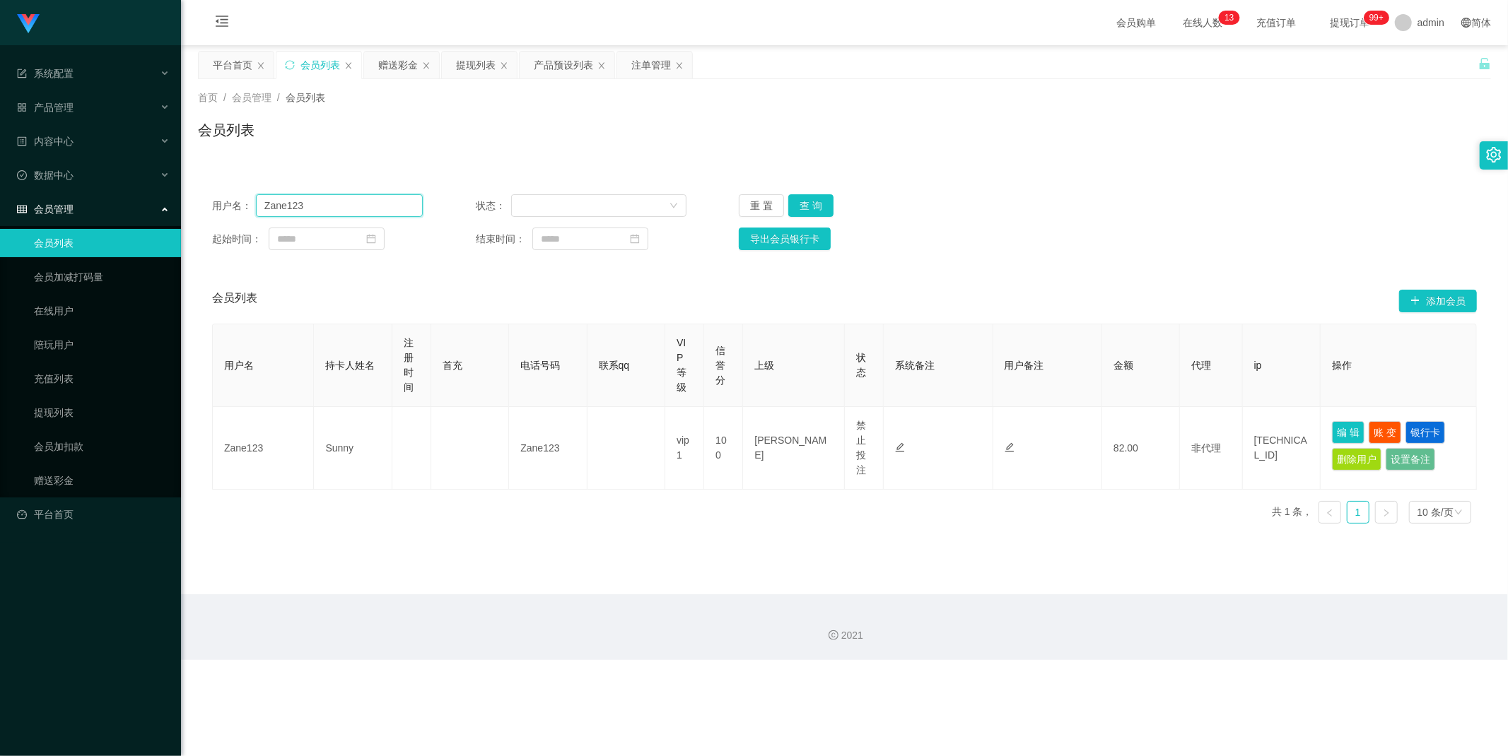
click at [316, 201] on input "Zane123" at bounding box center [339, 205] width 167 height 23
drag, startPoint x: 391, startPoint y: 64, endPoint x: 406, endPoint y: 71, distance: 16.4
click at [392, 64] on div "赠送彩金" at bounding box center [398, 65] width 40 height 27
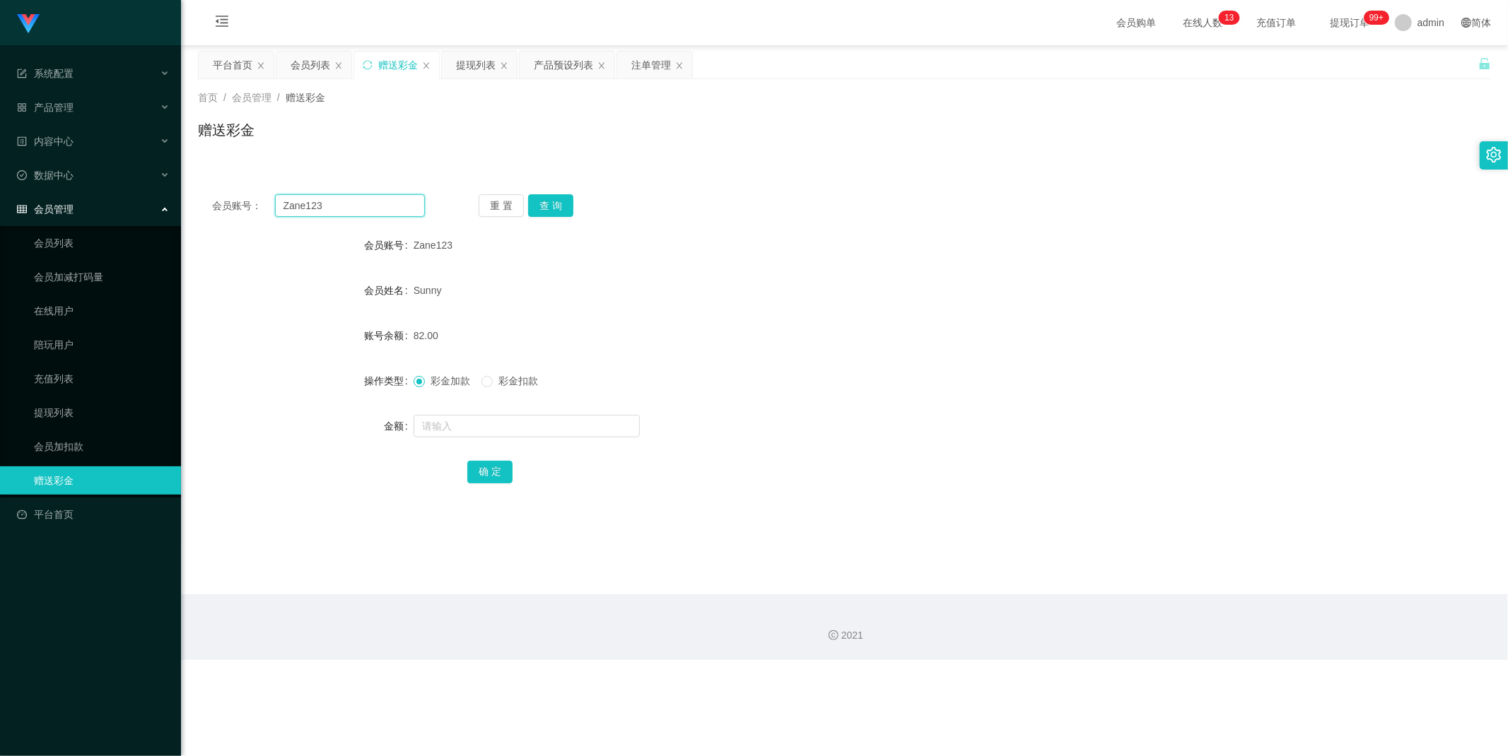
click at [354, 203] on input "Zane123" at bounding box center [350, 205] width 151 height 23
drag, startPoint x: 543, startPoint y: 200, endPoint x: 545, endPoint y: 230, distance: 29.8
click at [544, 200] on button "查 询" at bounding box center [550, 205] width 45 height 23
click at [453, 425] on input "text" at bounding box center [527, 426] width 226 height 23
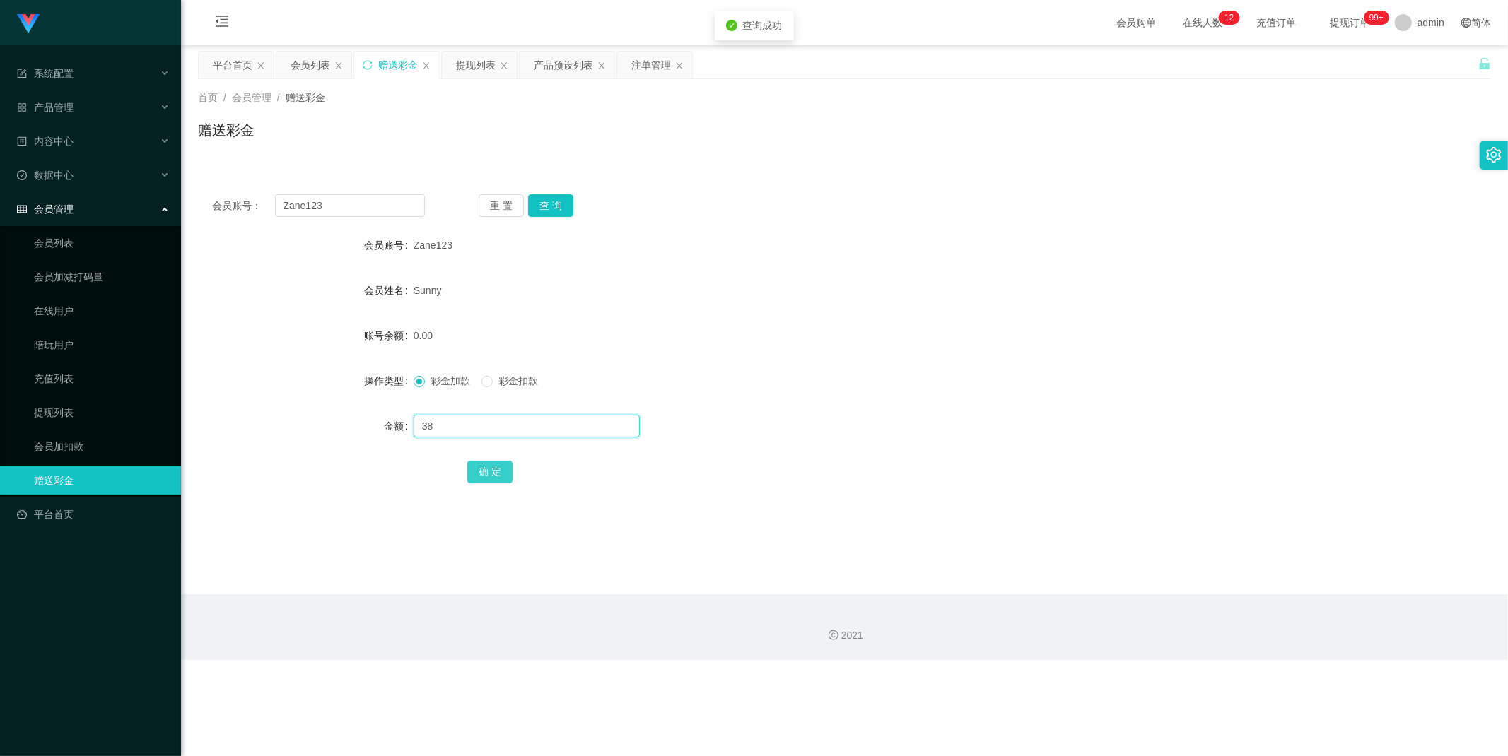
type input "38"
click at [496, 472] on button "确 定" at bounding box center [489, 472] width 45 height 23
click at [476, 69] on div "提现列表" at bounding box center [476, 65] width 40 height 27
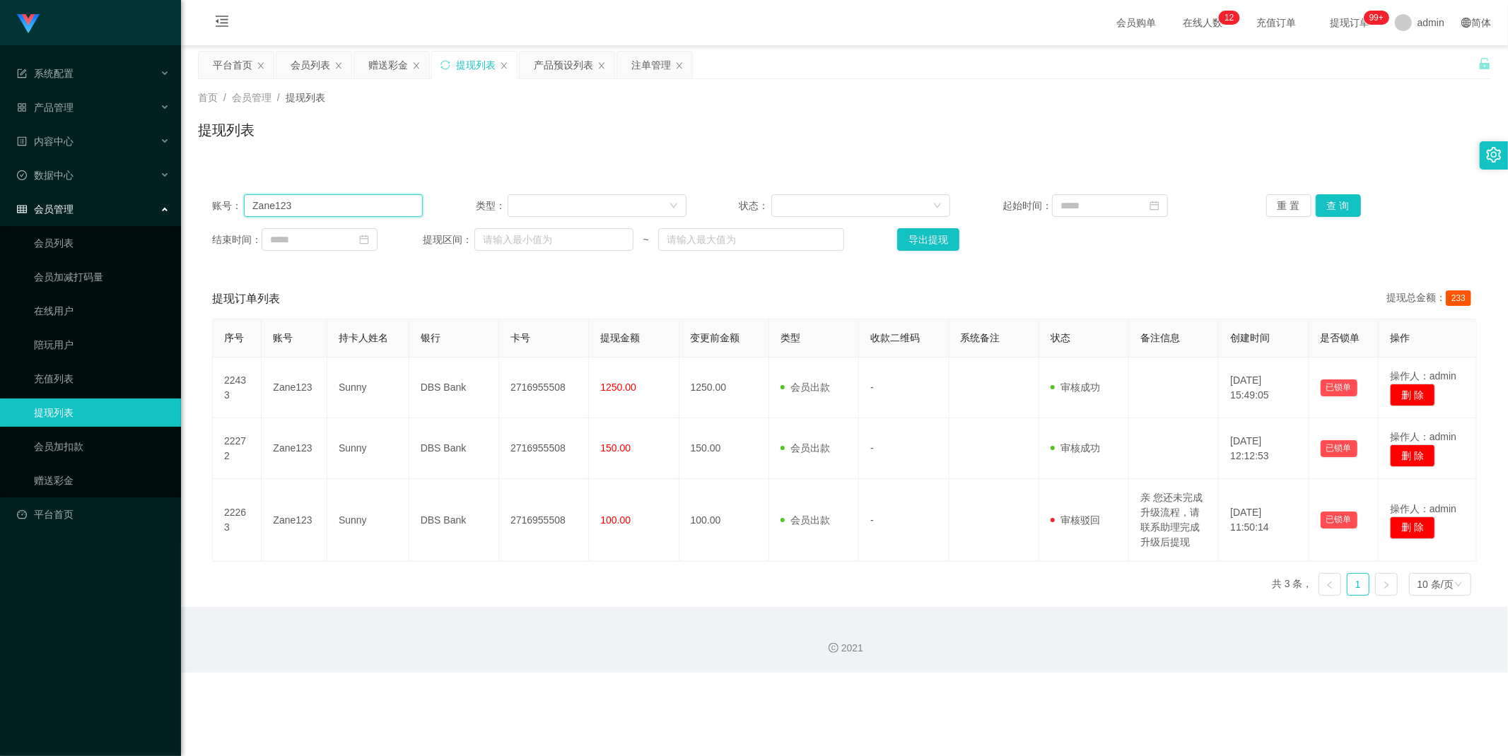
click at [368, 203] on input "Zane123" at bounding box center [333, 205] width 179 height 23
click at [1343, 203] on button "查 询" at bounding box center [1338, 205] width 45 height 23
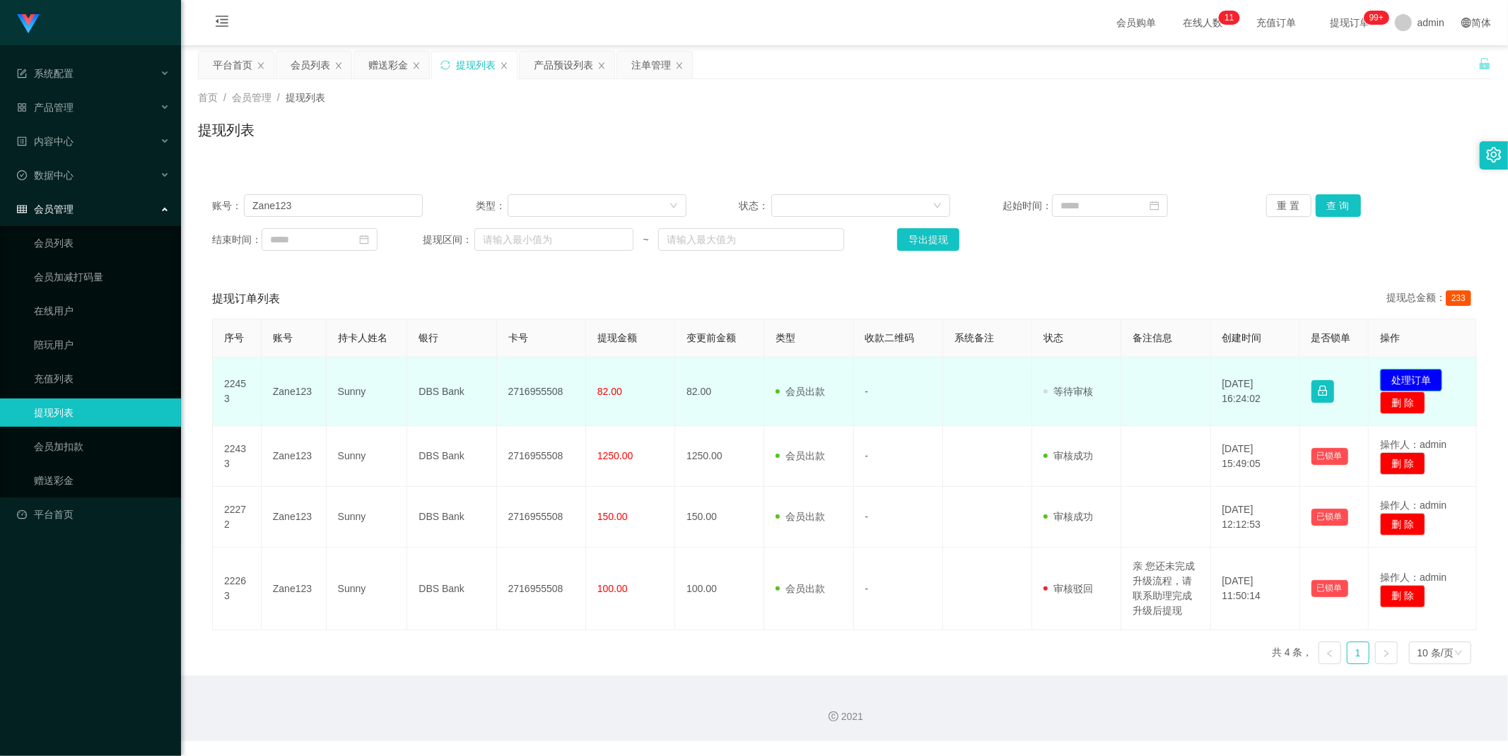
click at [1421, 376] on button "处理订单" at bounding box center [1411, 380] width 62 height 23
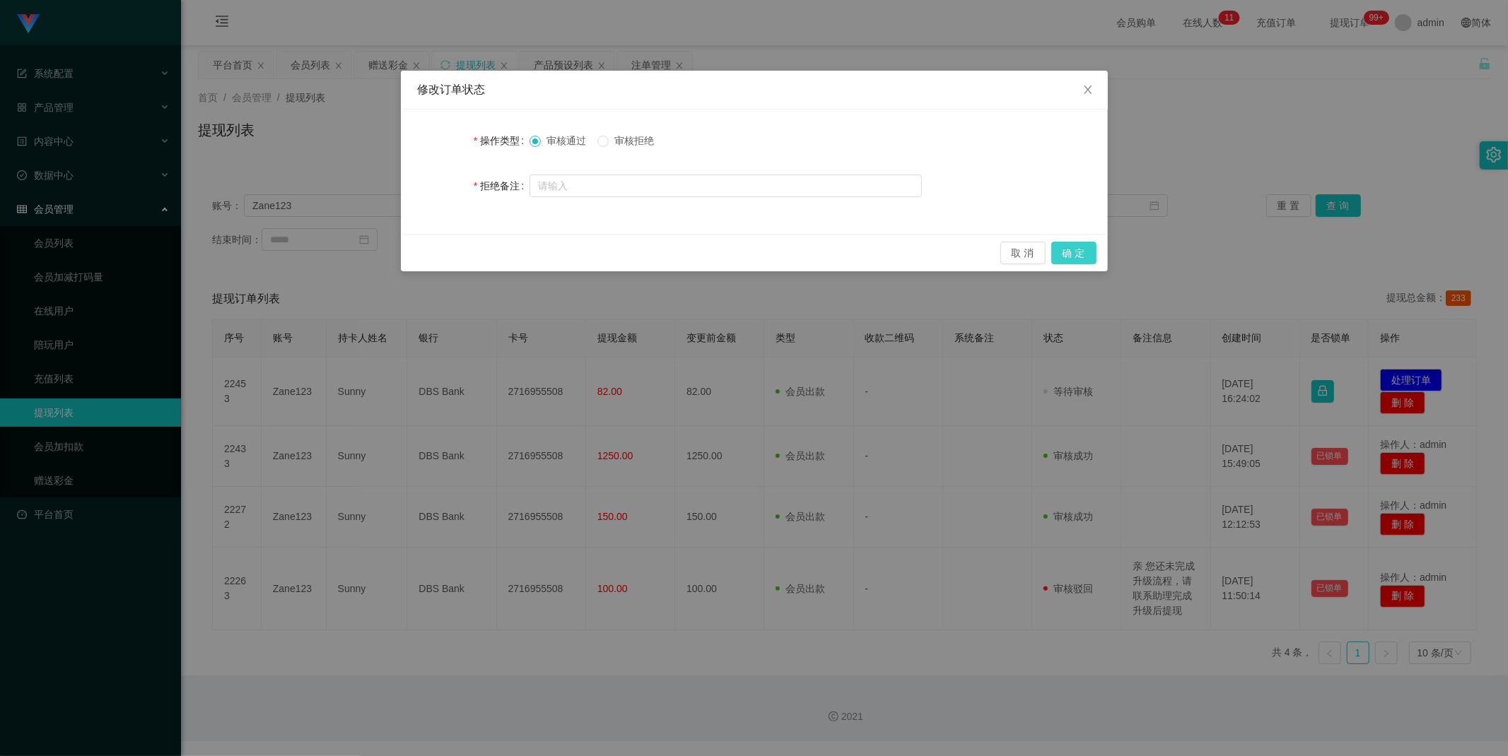
click at [1079, 256] on button "确 定" at bounding box center [1073, 253] width 45 height 23
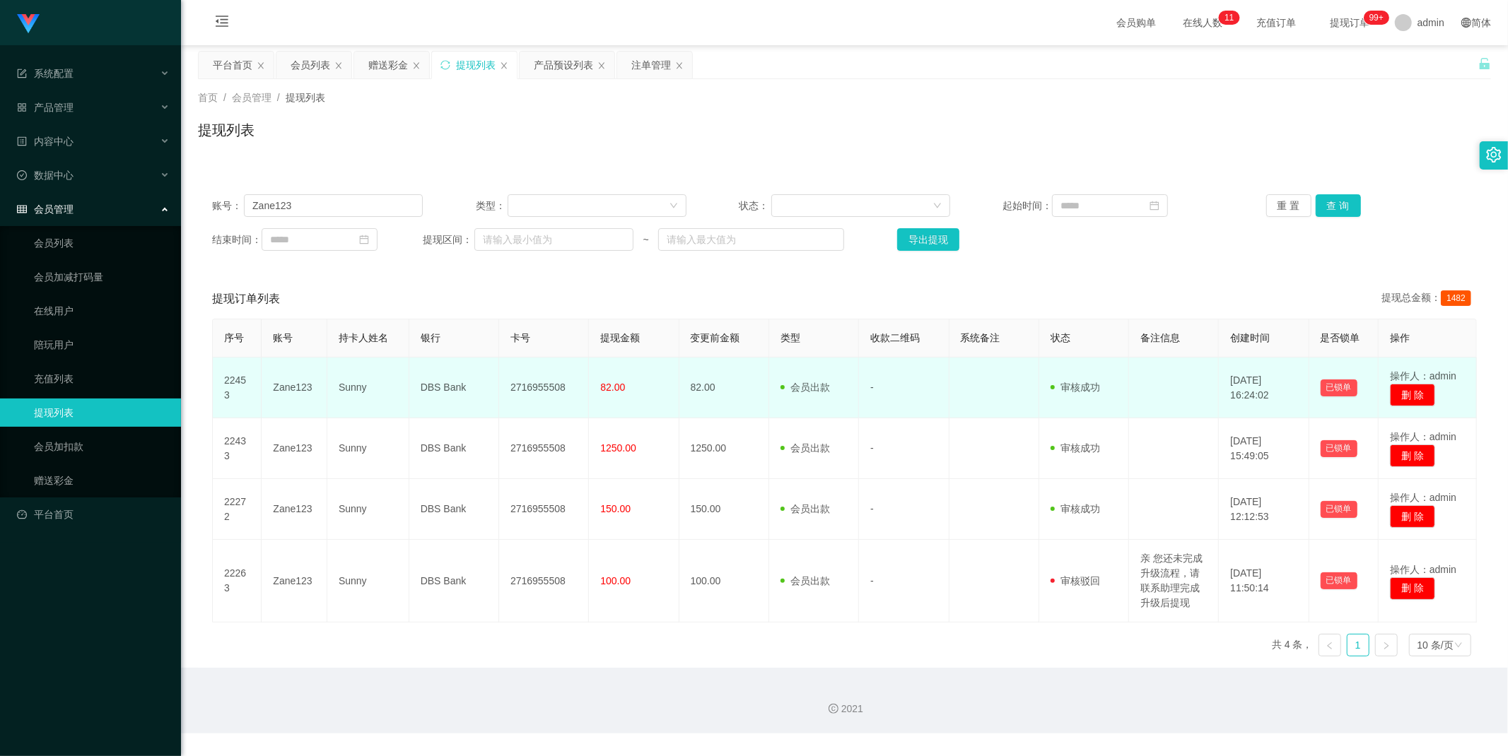
click at [358, 380] on td "Sunny" at bounding box center [368, 388] width 82 height 61
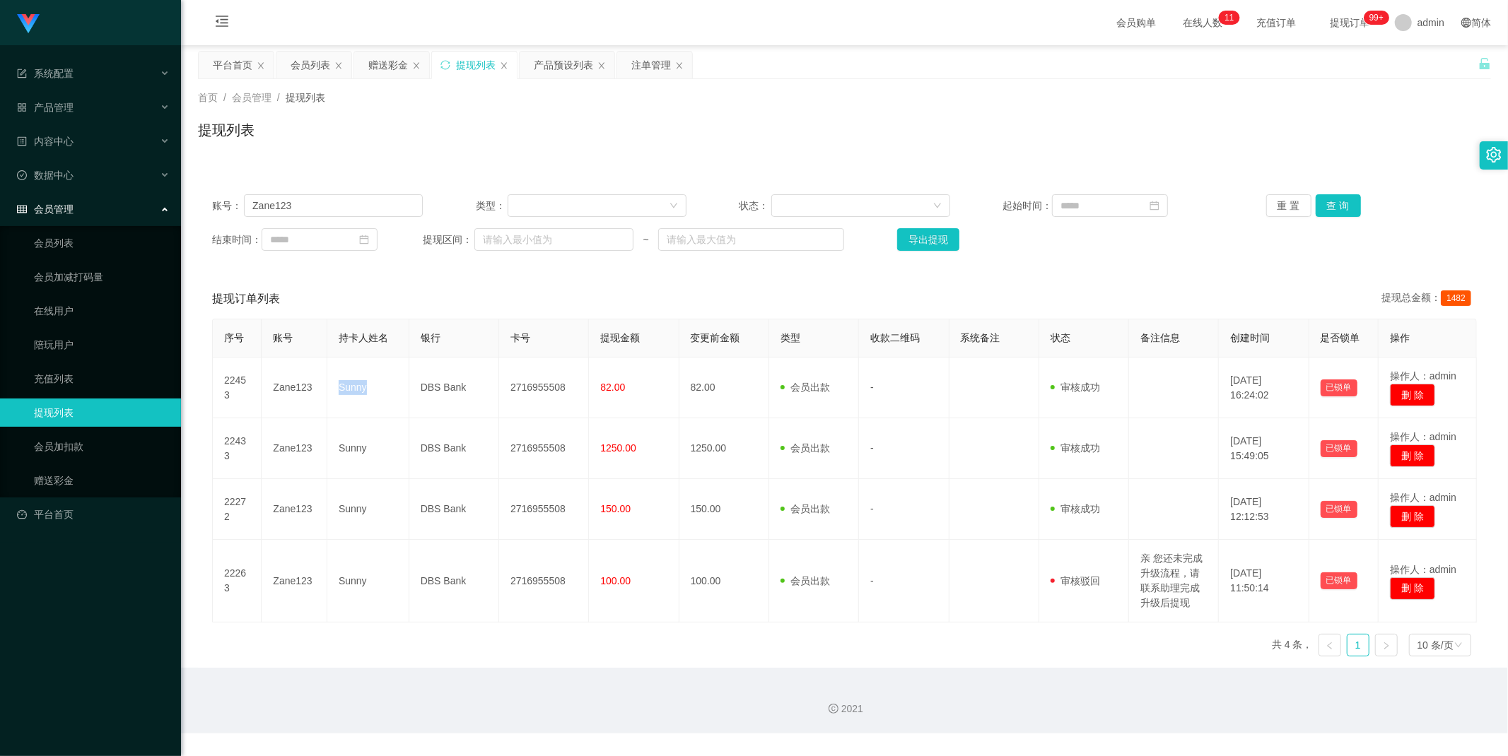
copy td "Sunny"
